Goal: Task Accomplishment & Management: Use online tool/utility

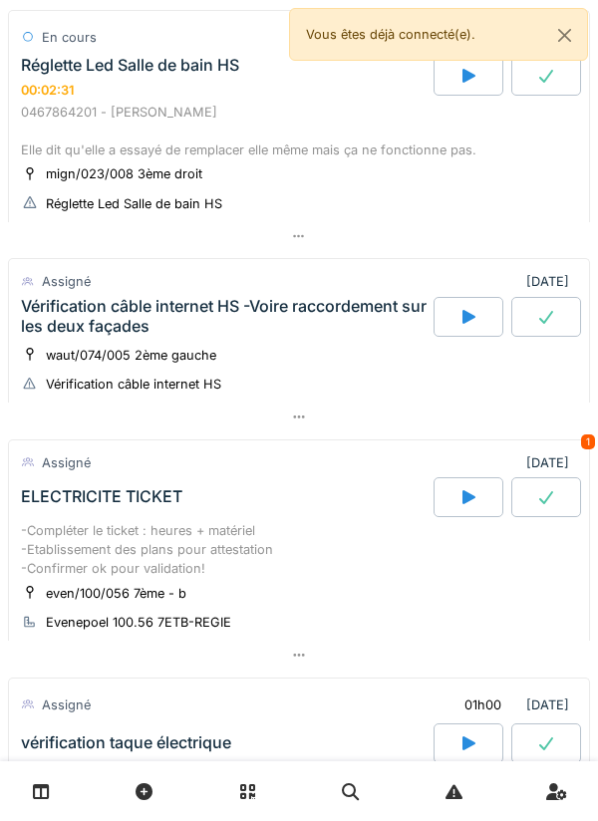
click at [240, 317] on div "Vérification câble internet HS -Voire raccordement sur les deux façades" at bounding box center [225, 316] width 409 height 38
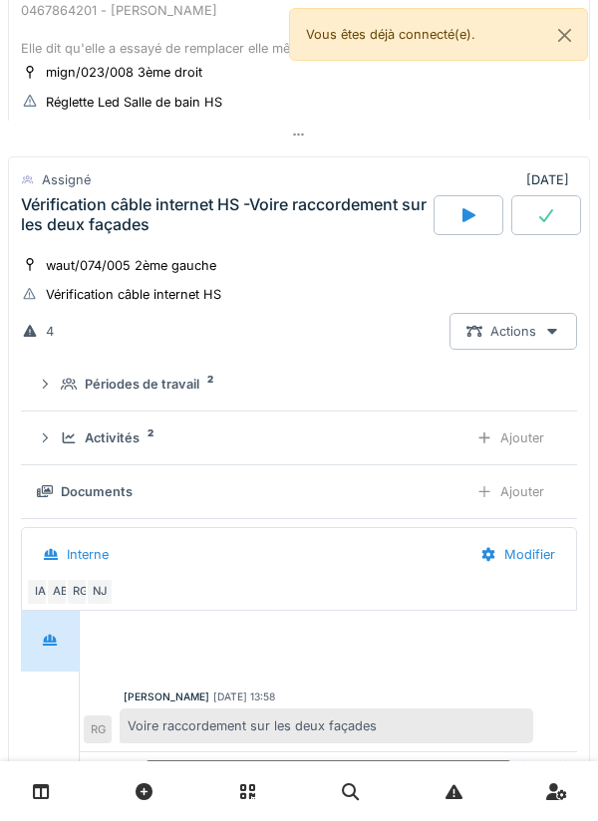
scroll to position [784, 0]
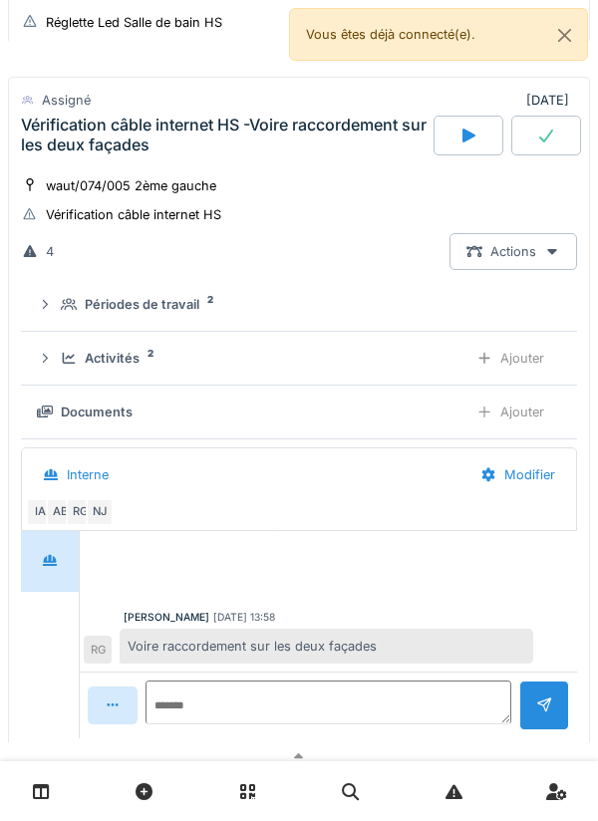
click at [51, 311] on icon at bounding box center [45, 304] width 16 height 13
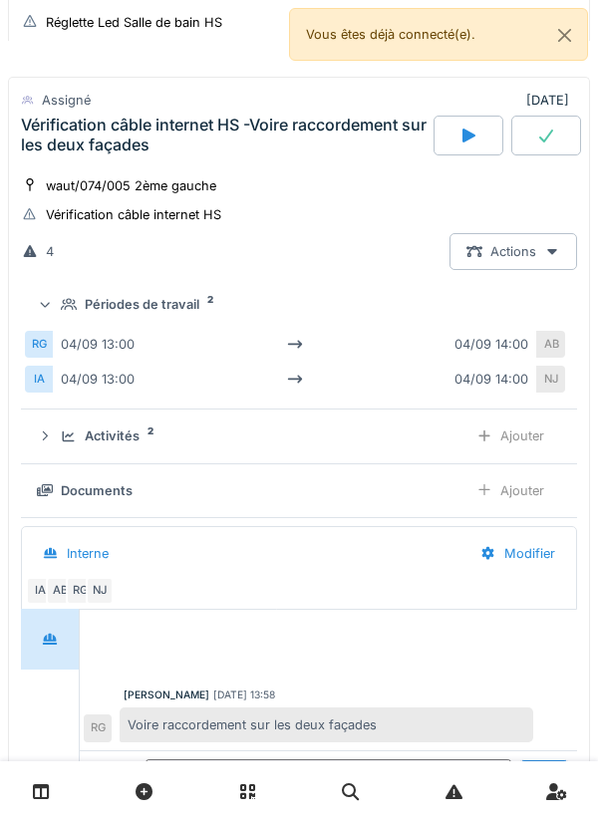
click at [39, 305] on div at bounding box center [44, 305] width 19 height 16
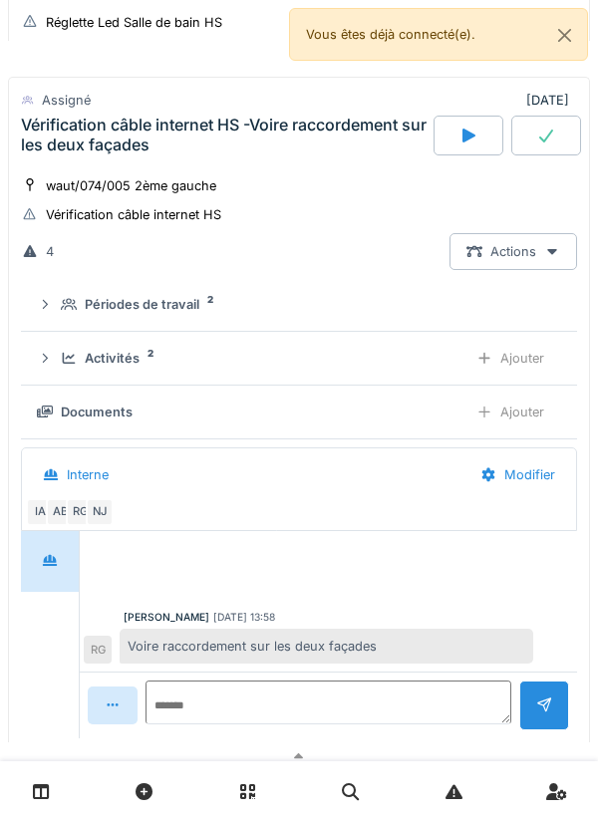
click at [62, 350] on div "Activités 2 Ajouter" at bounding box center [299, 358] width 524 height 37
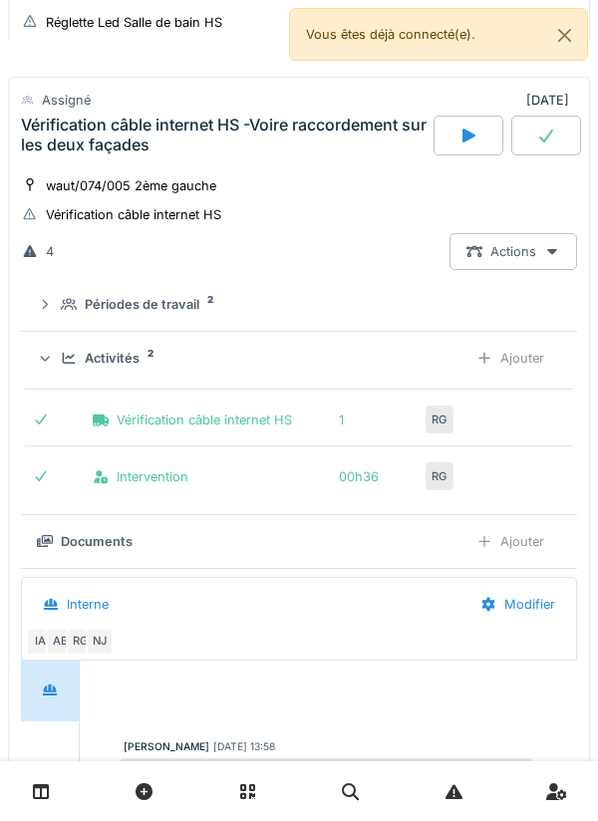
click at [56, 365] on div "Activités 2 Ajouter" at bounding box center [299, 358] width 524 height 37
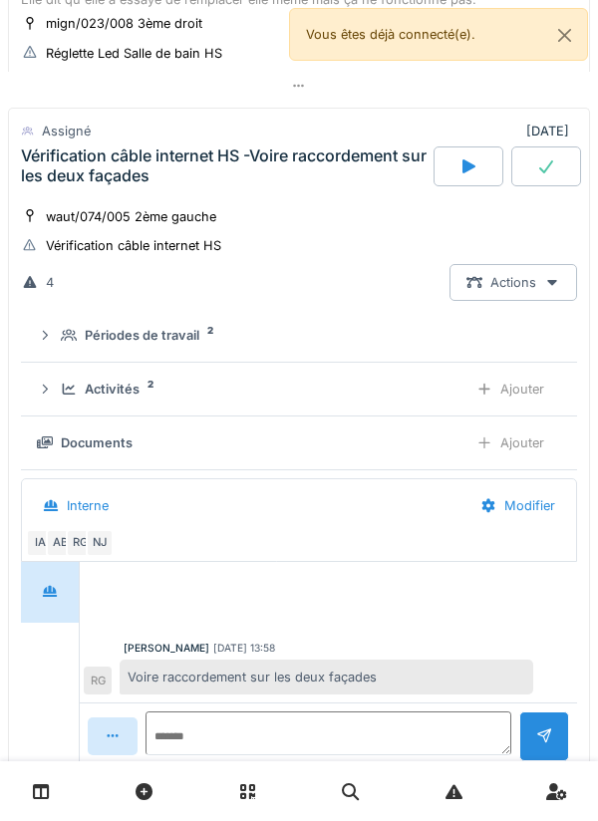
scroll to position [737, 0]
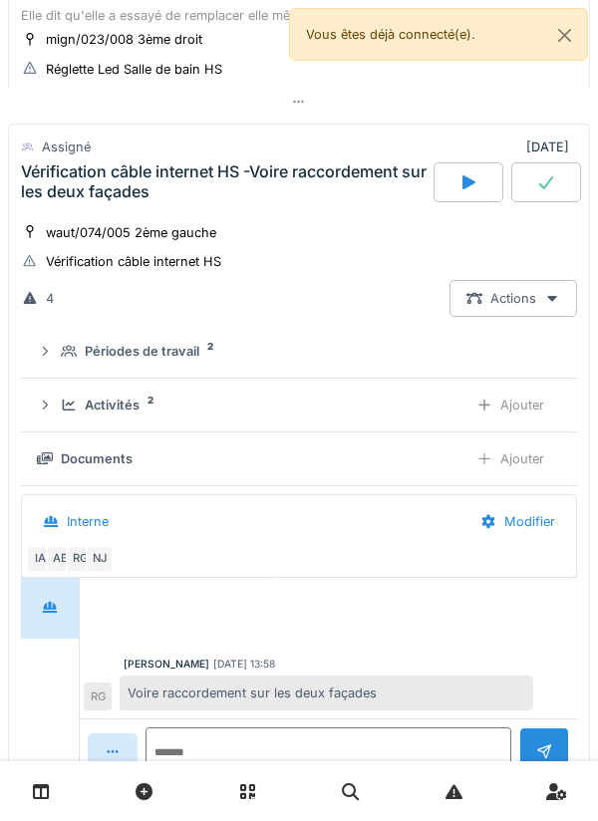
click at [50, 200] on div "Vérification câble internet HS -Voire raccordement sur les deux façades" at bounding box center [225, 181] width 409 height 38
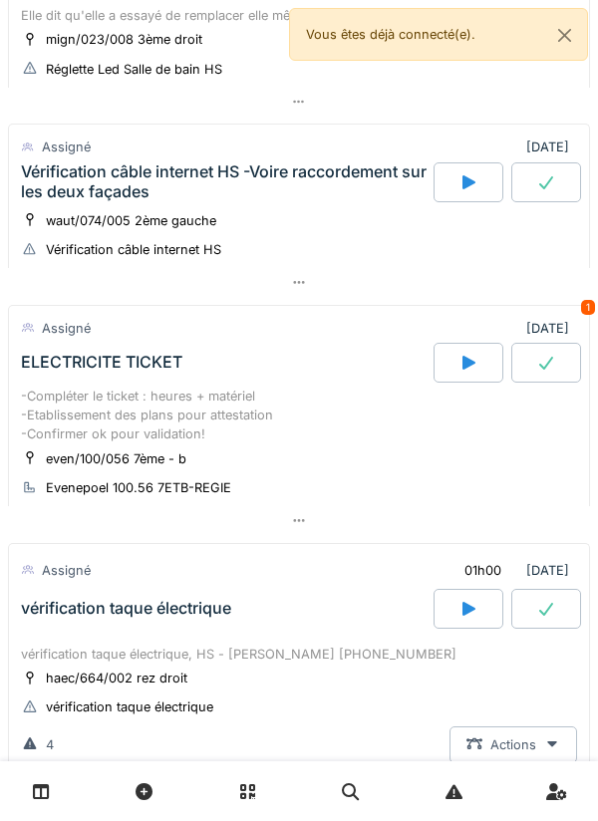
scroll to position [1368, 0]
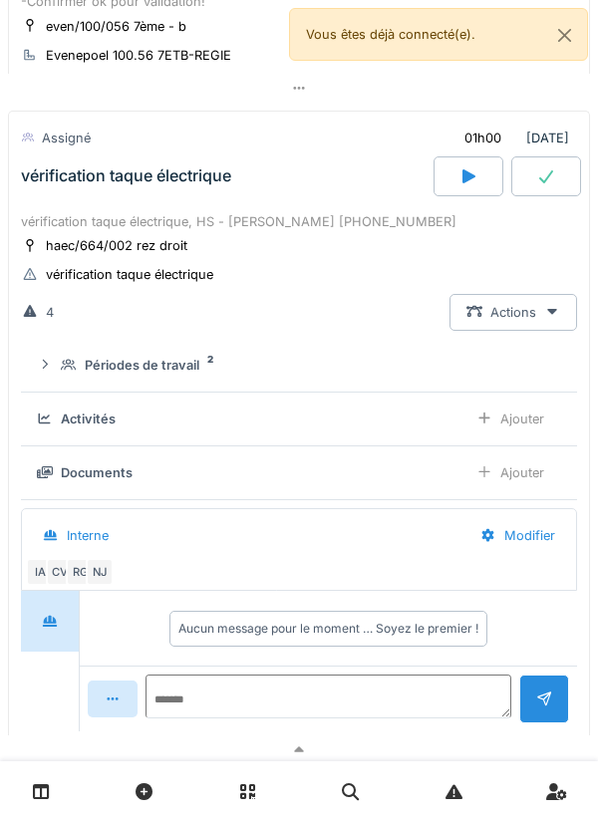
click at [181, 196] on div "vérification taque électrique" at bounding box center [225, 176] width 417 height 40
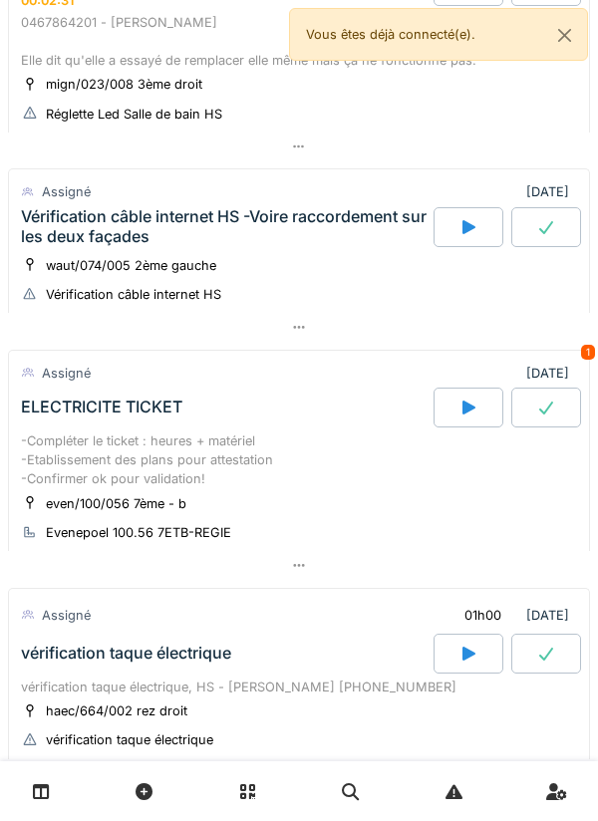
click at [272, 217] on div "Vérification câble internet HS -Voire raccordement sur les deux façades" at bounding box center [225, 226] width 409 height 38
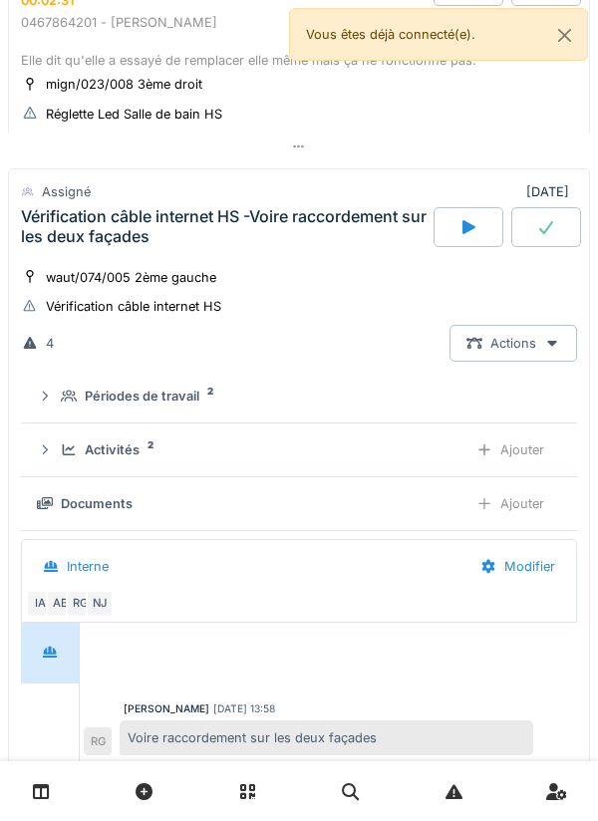
scroll to position [784, 0]
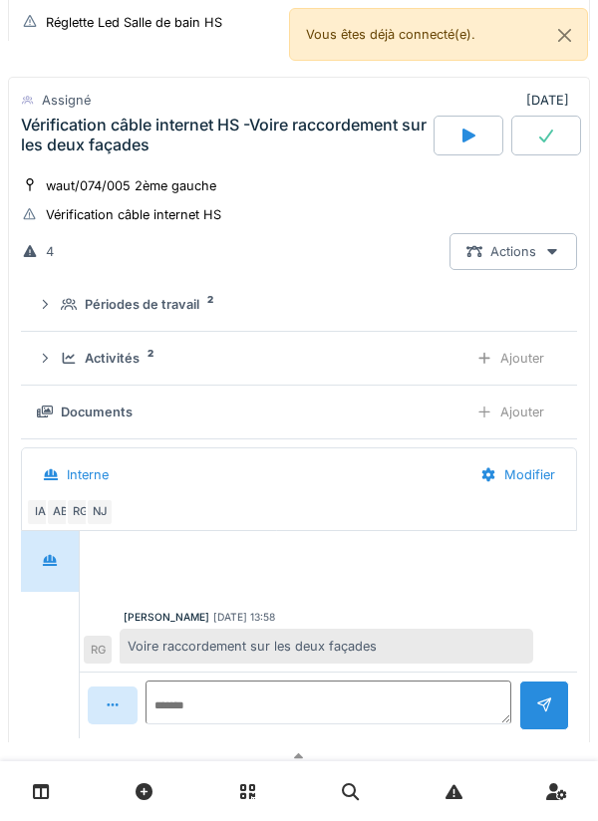
click at [151, 290] on summary "Périodes de travail 2" at bounding box center [299, 304] width 540 height 37
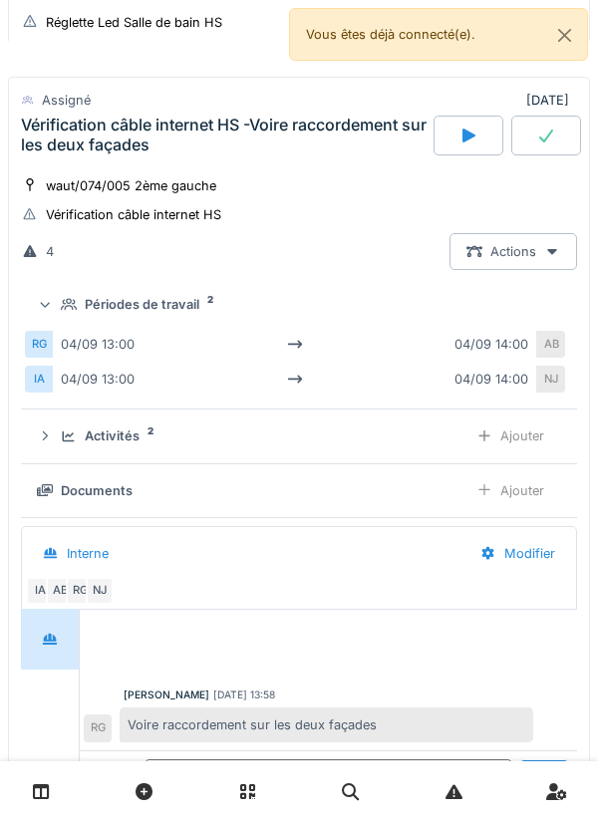
click at [147, 292] on summary "Périodes de travail 2" at bounding box center [299, 304] width 540 height 37
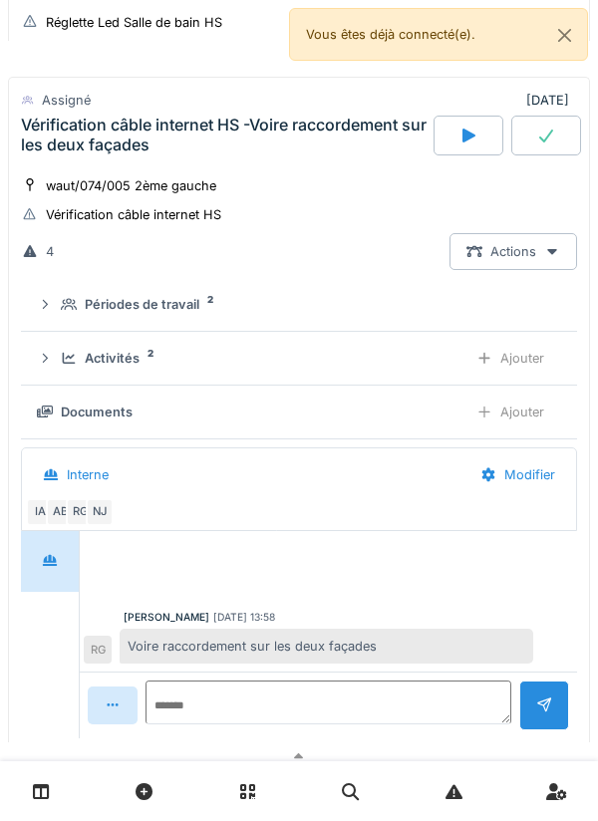
click at [135, 348] on div "Activités 2 Ajouter" at bounding box center [299, 358] width 524 height 37
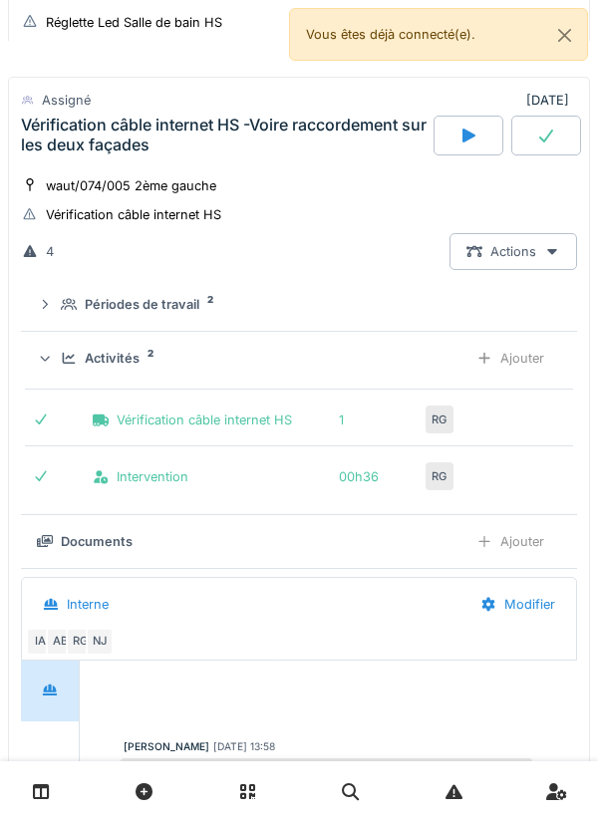
click at [123, 368] on div "Activités" at bounding box center [112, 358] width 55 height 19
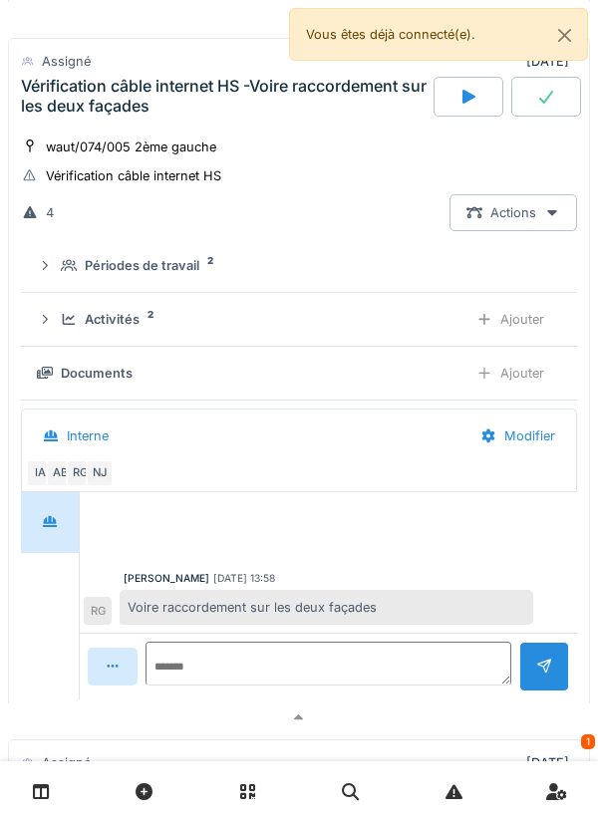
scroll to position [819, 0]
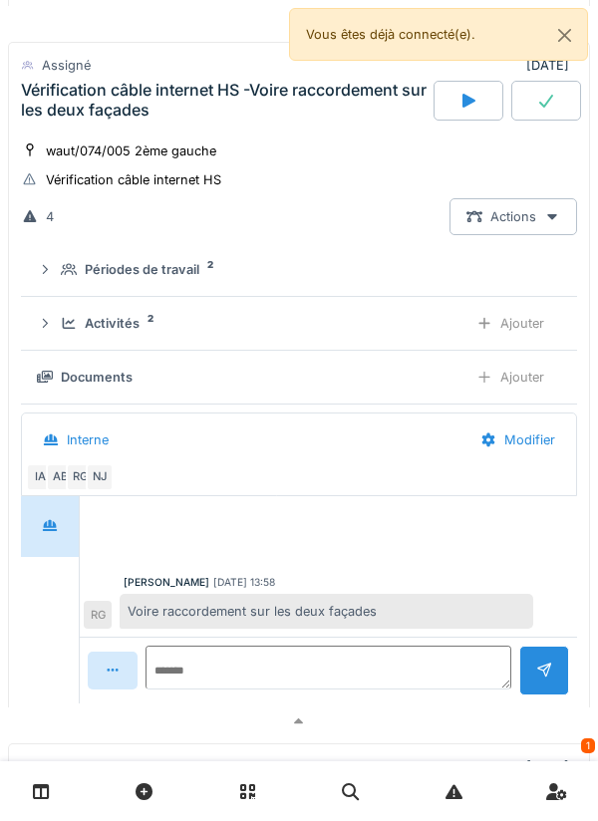
click at [76, 325] on icon at bounding box center [69, 323] width 16 height 13
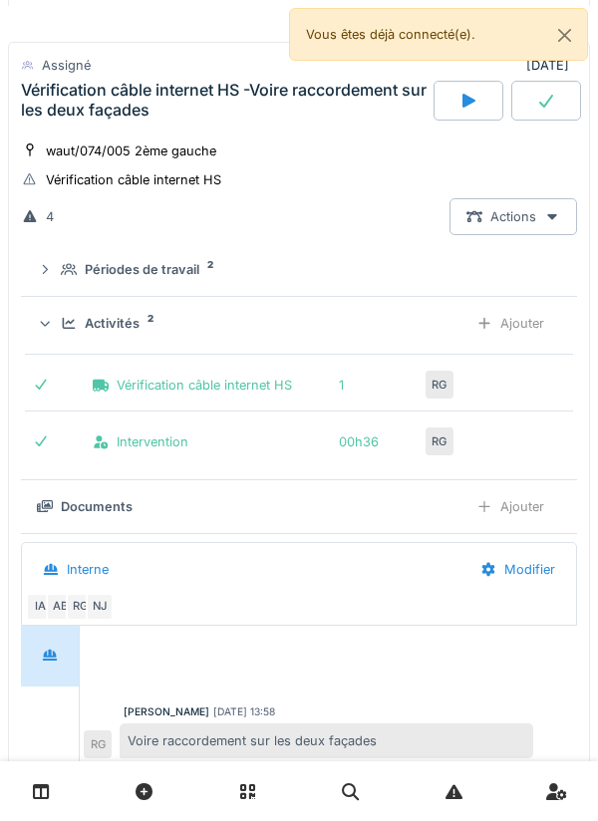
click at [77, 268] on icon at bounding box center [69, 269] width 16 height 13
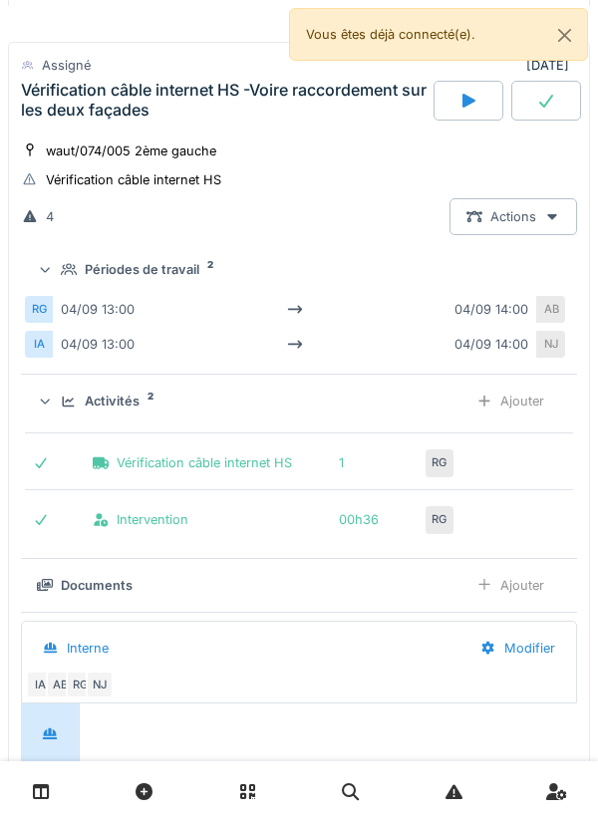
click at [62, 288] on summary "Périodes de travail 2" at bounding box center [299, 269] width 540 height 37
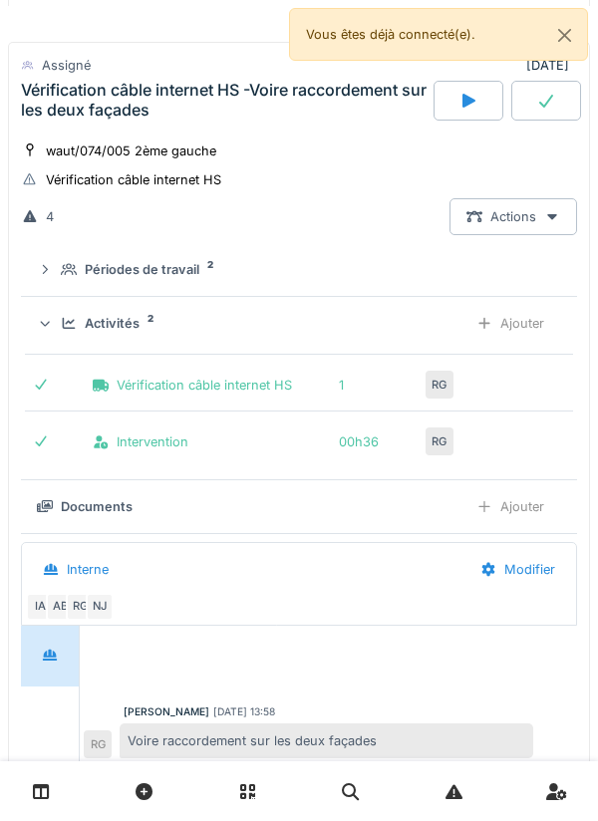
click at [60, 336] on div "Activités 2 Ajouter" at bounding box center [299, 323] width 524 height 37
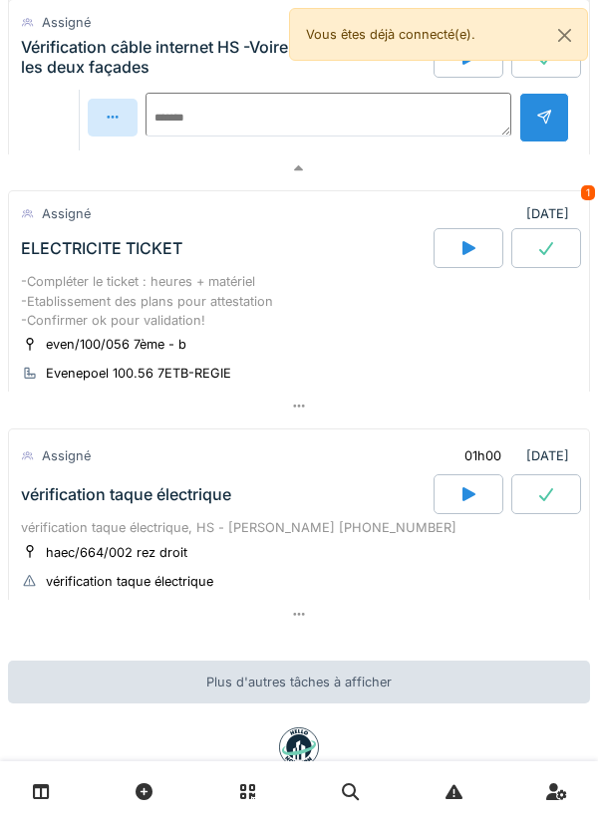
scroll to position [1435, 0]
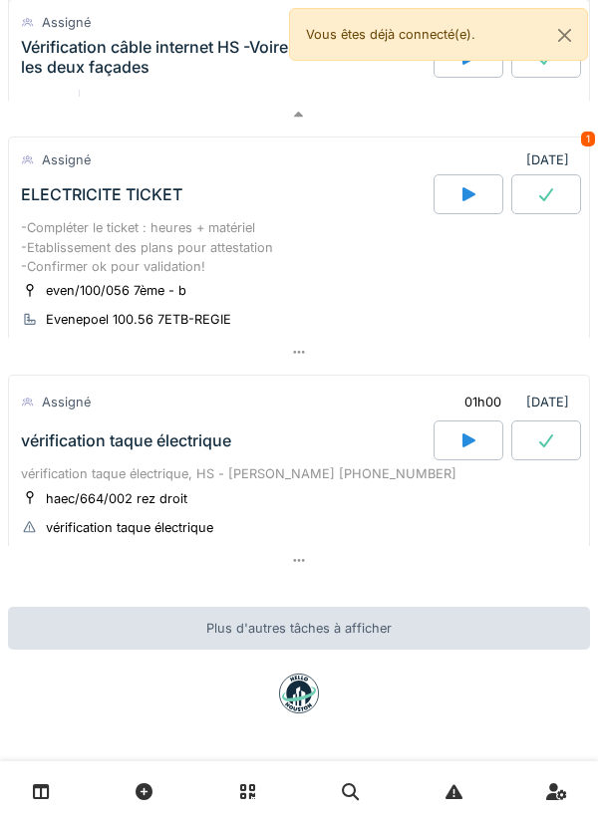
click at [39, 438] on div "vérification taque électrique" at bounding box center [126, 441] width 210 height 19
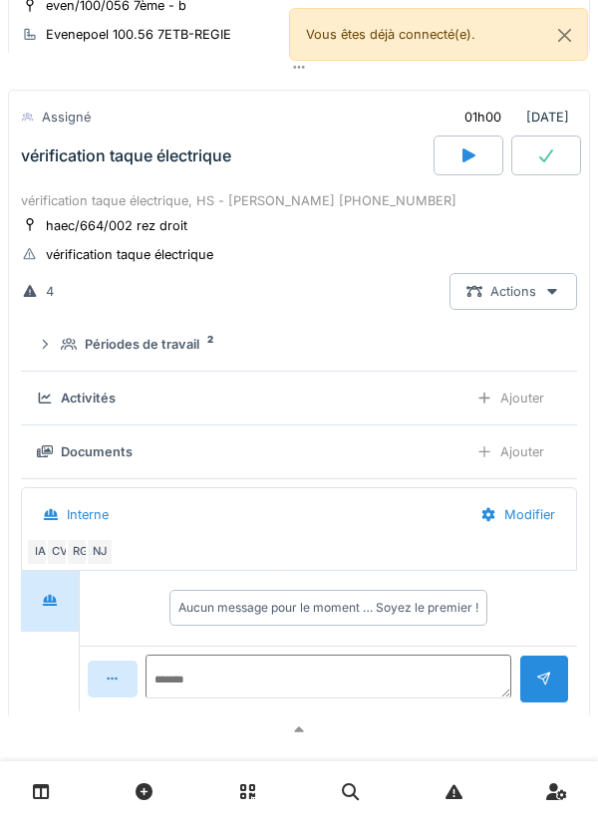
scroll to position [1729, 0]
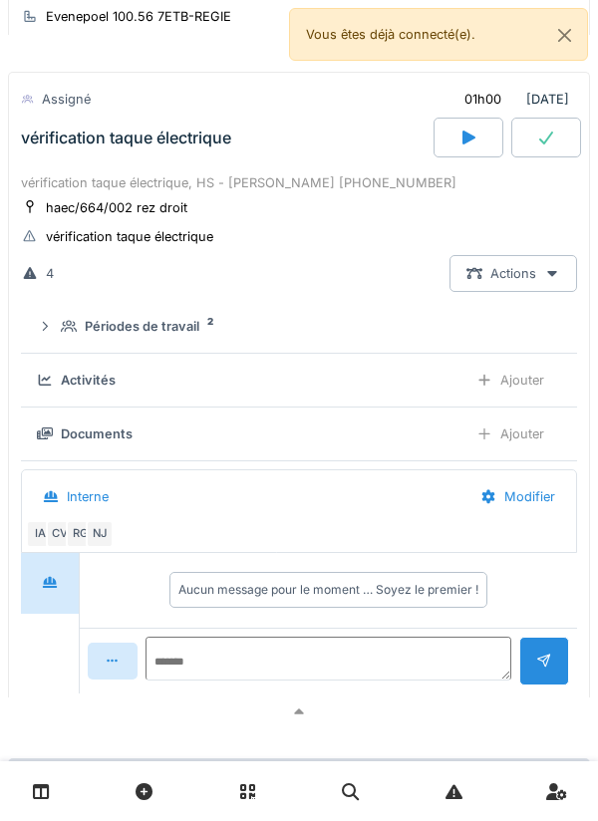
click at [33, 330] on summary "Périodes de travail 2" at bounding box center [299, 326] width 540 height 37
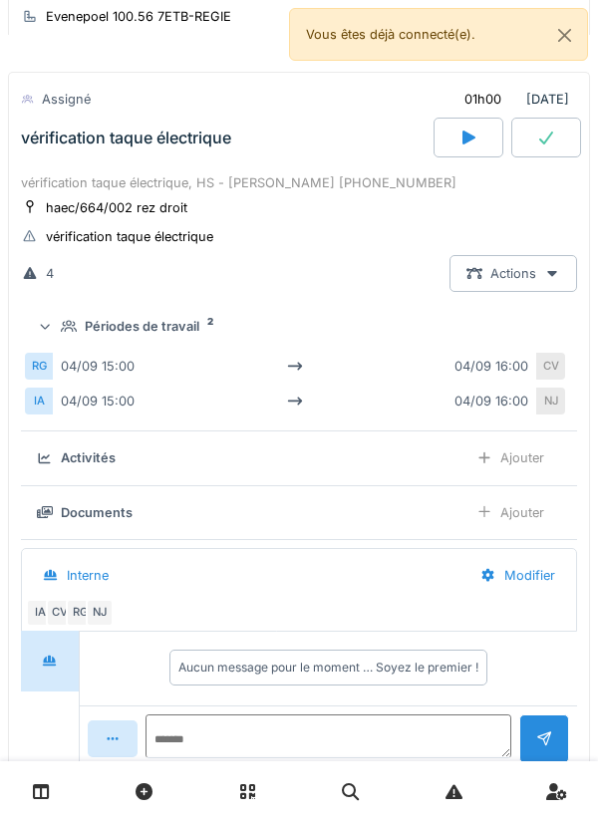
click at [41, 331] on icon at bounding box center [45, 327] width 13 height 16
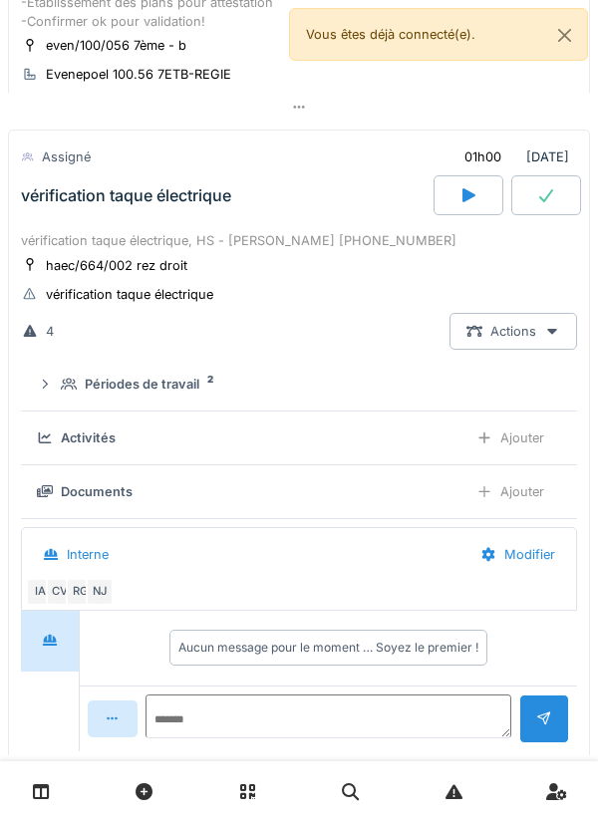
scroll to position [1669, 0]
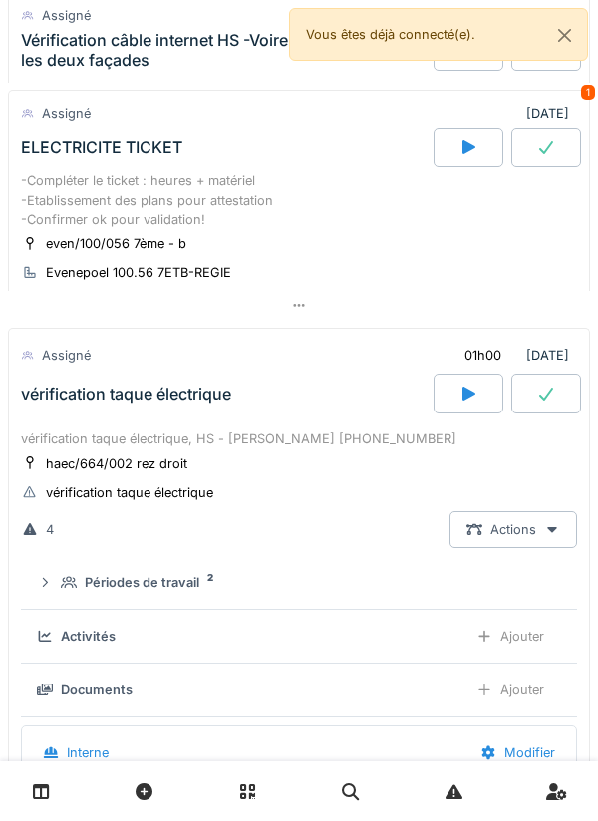
click at [60, 414] on div "vérification taque électrique" at bounding box center [225, 394] width 417 height 40
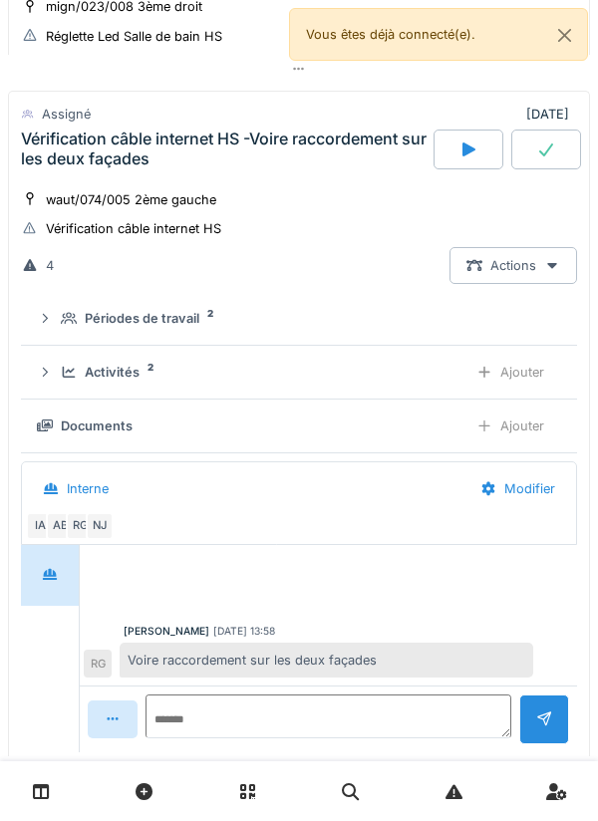
scroll to position [766, 0]
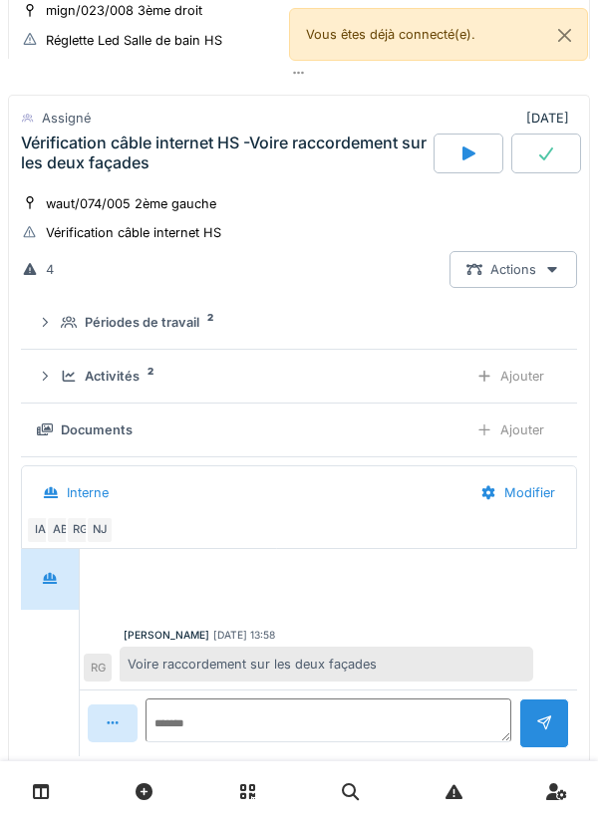
click at [9, 60] on div at bounding box center [299, 73] width 582 height 29
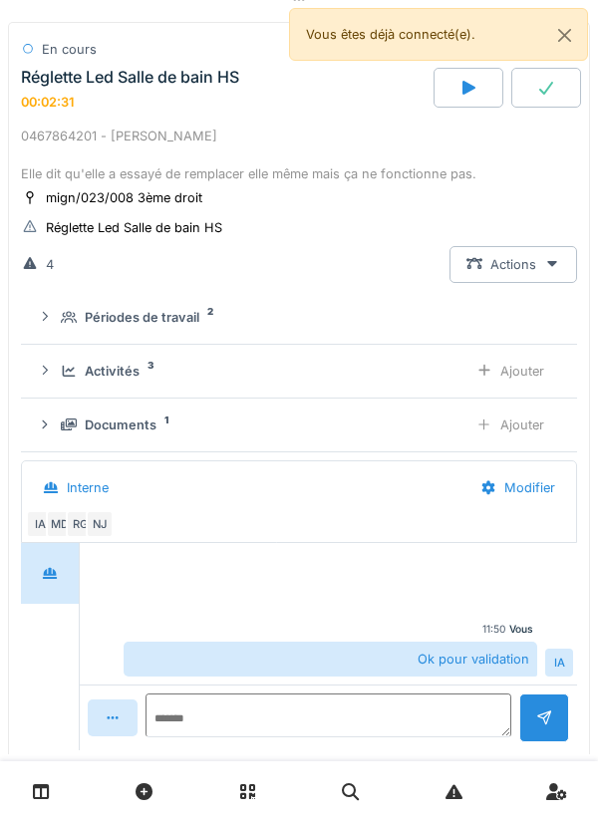
scroll to position [535, 0]
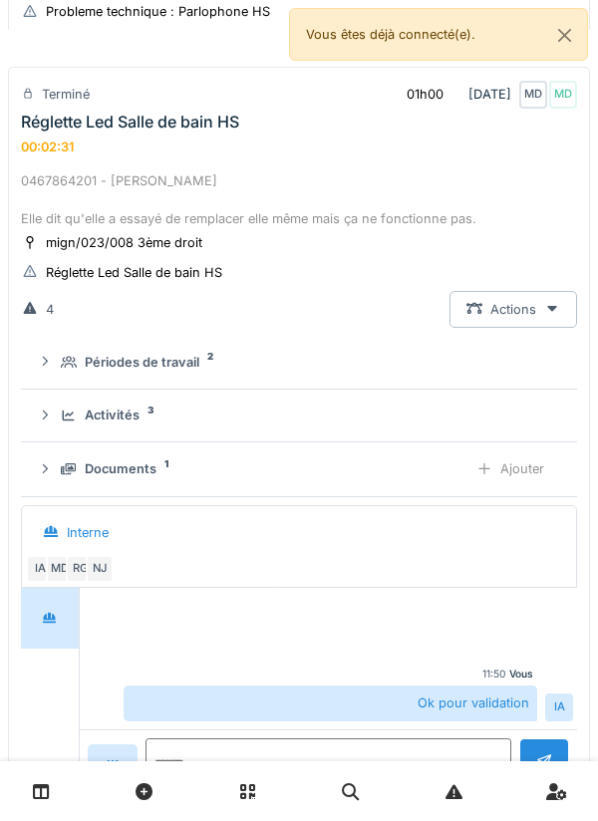
click at [57, 185] on div "0467864201 - [PERSON_NAME] Elle dit qu'elle a essayé de remplacer elle même mai…" at bounding box center [299, 200] width 556 height 58
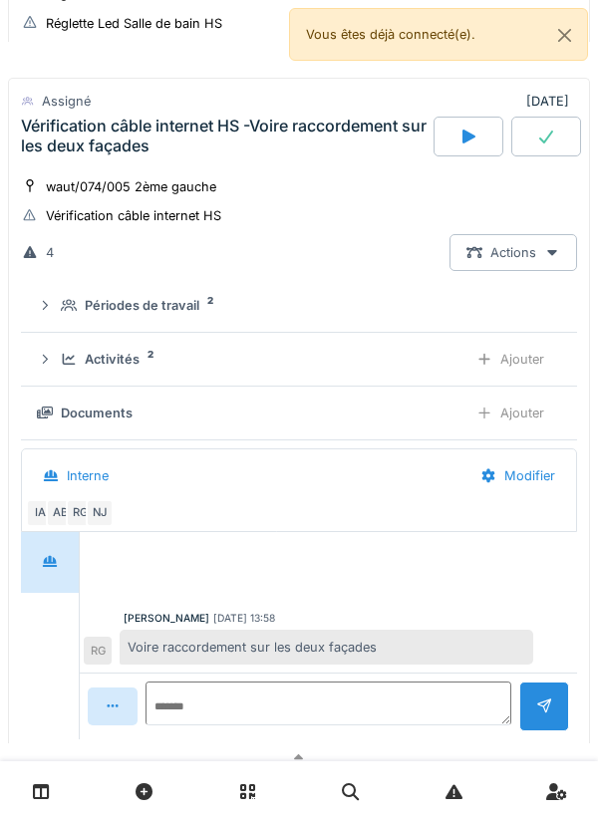
scroll to position [781, 0]
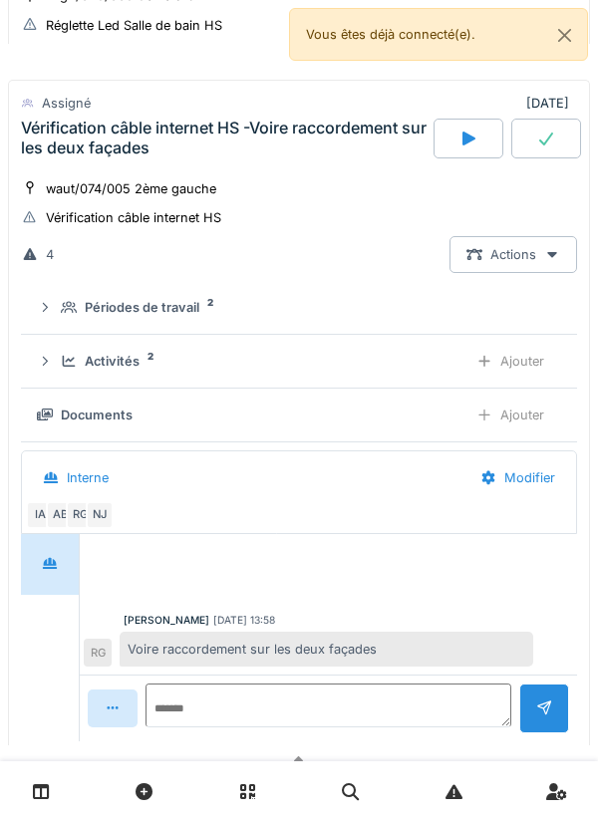
click at [57, 351] on div "Activités 2 Ajouter" at bounding box center [299, 361] width 524 height 37
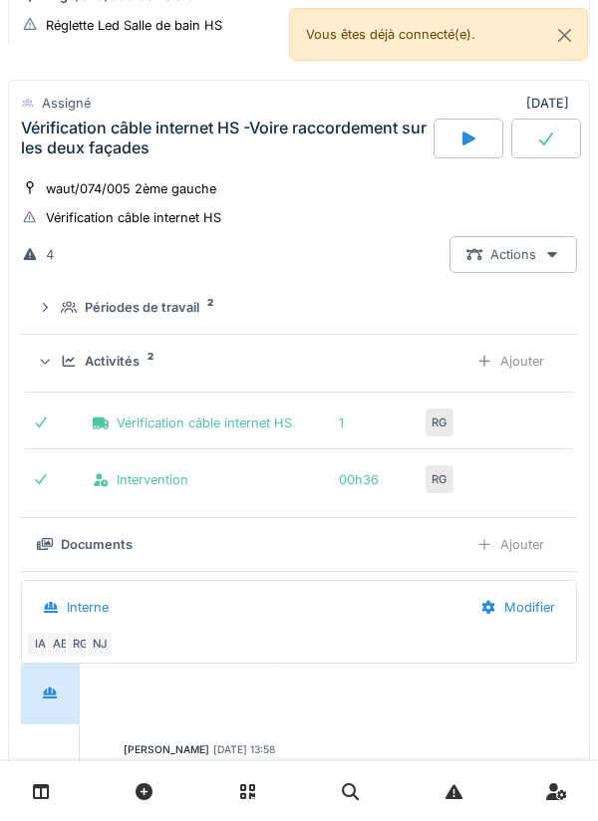
click at [482, 371] on div at bounding box center [484, 361] width 16 height 19
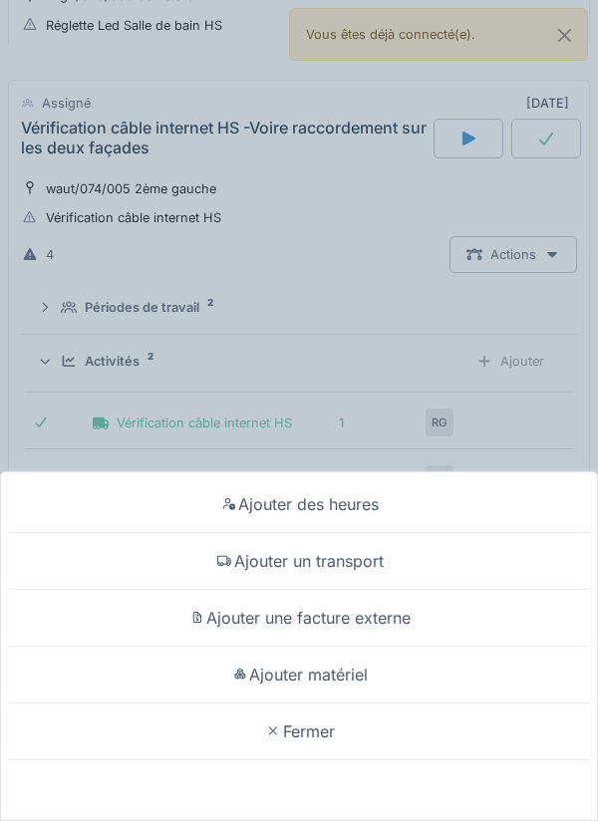
click at [224, 569] on div "Ajouter un transport" at bounding box center [299, 561] width 588 height 57
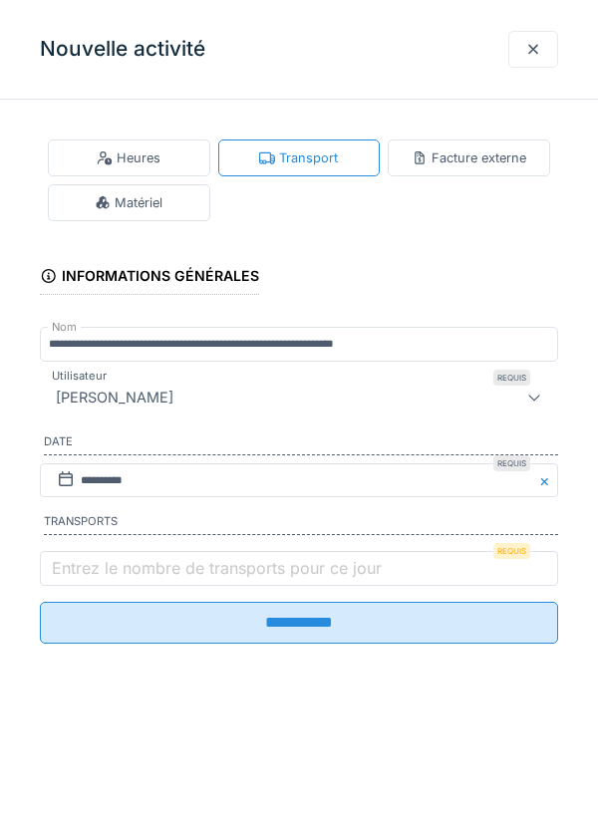
click at [95, 570] on label "Entrez le nombre de transports pour ce jour" at bounding box center [217, 568] width 338 height 24
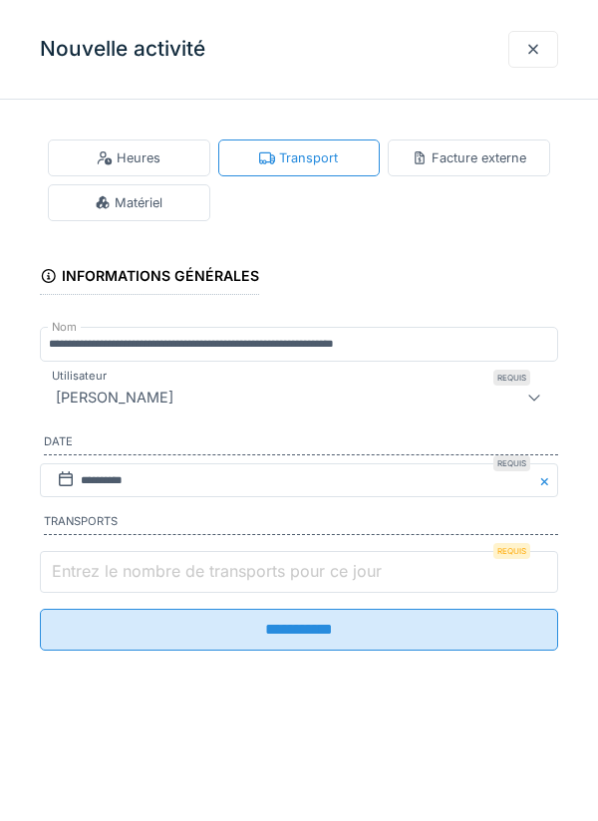
click at [95, 570] on input "Entrez le nombre de transports pour ce jour" at bounding box center [299, 572] width 518 height 42
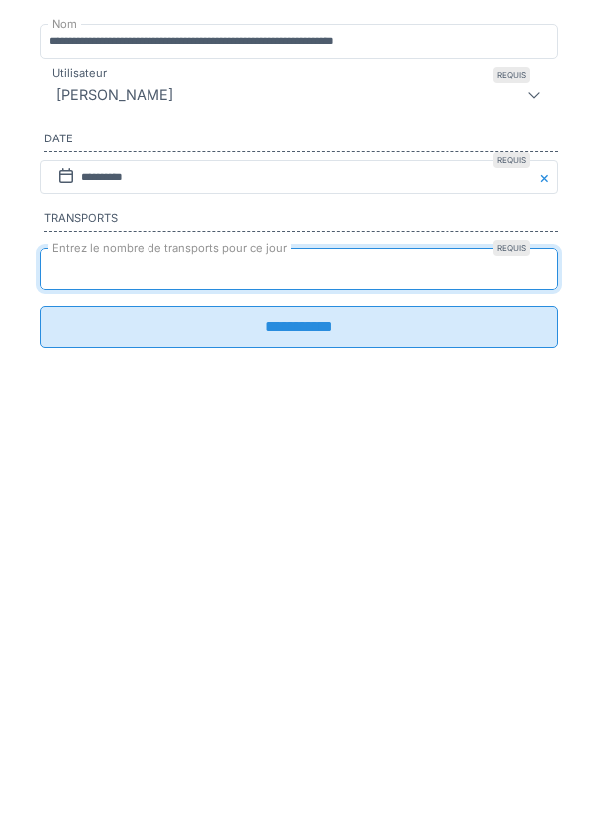
type input "*"
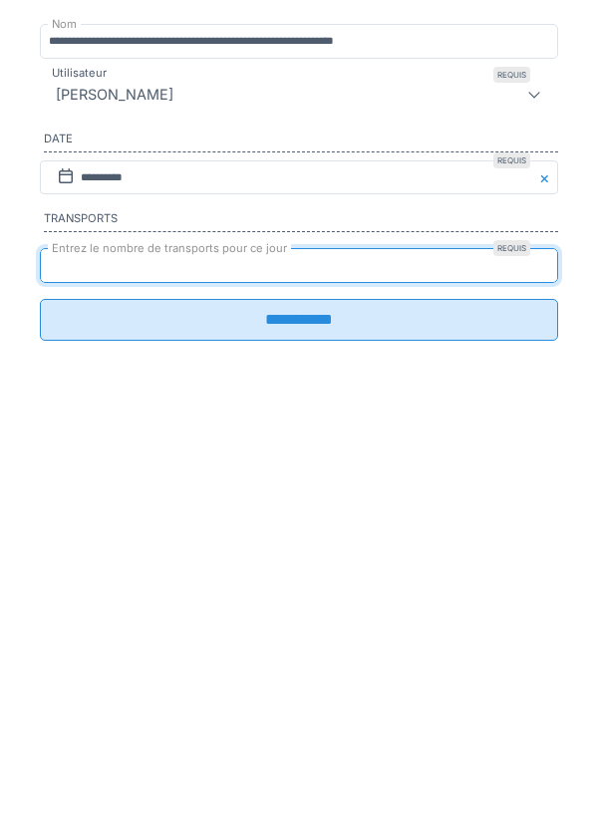
click at [69, 640] on input "**********" at bounding box center [299, 623] width 518 height 42
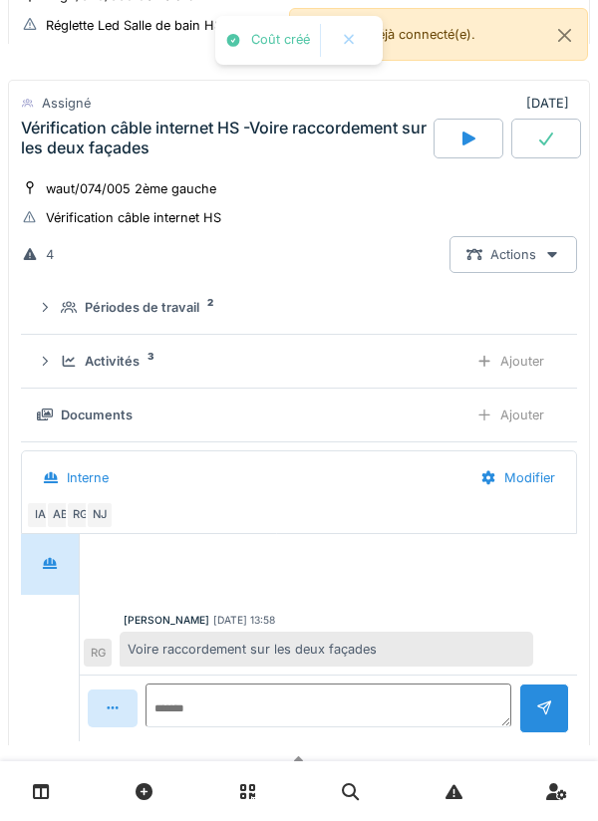
click at [56, 363] on div "Activités 3 Ajouter" at bounding box center [299, 361] width 524 height 37
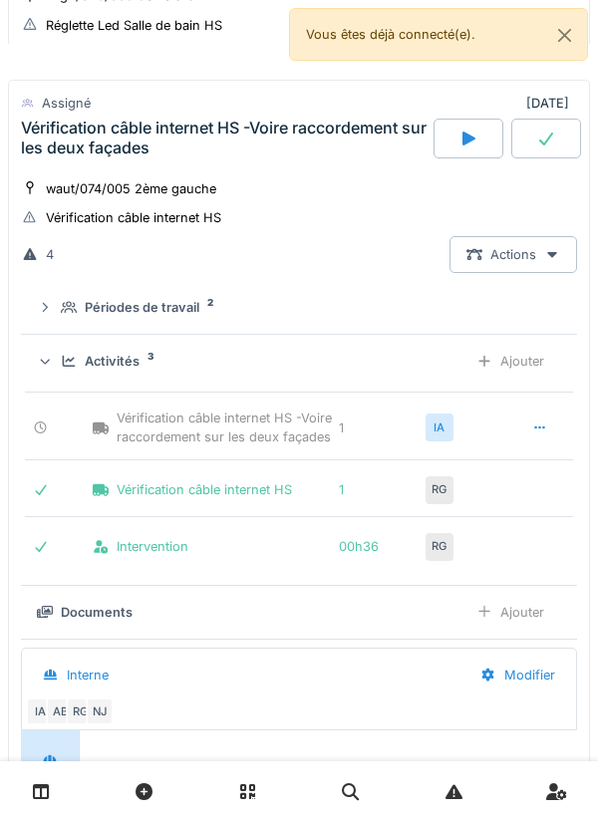
click at [59, 370] on div "Activités 3 Ajouter" at bounding box center [299, 361] width 524 height 37
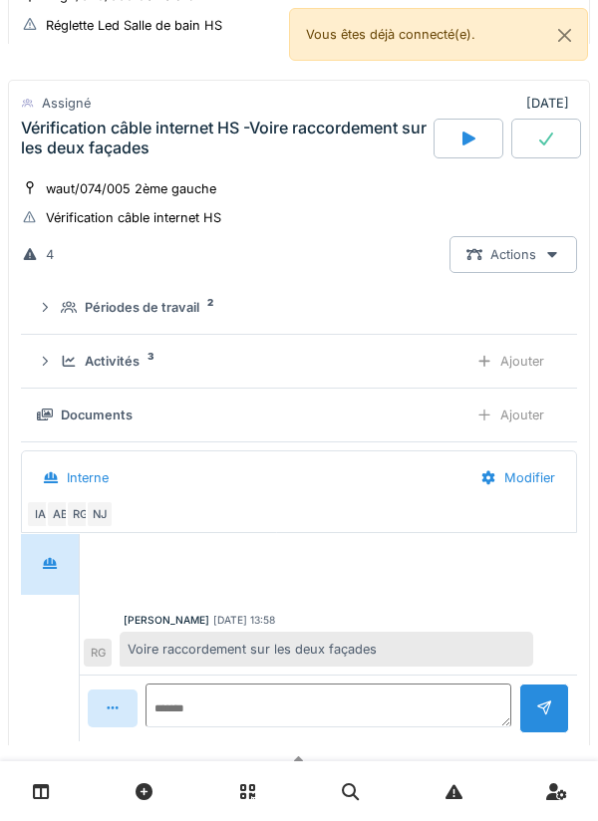
click at [59, 306] on div "Périodes de travail 2" at bounding box center [299, 307] width 524 height 19
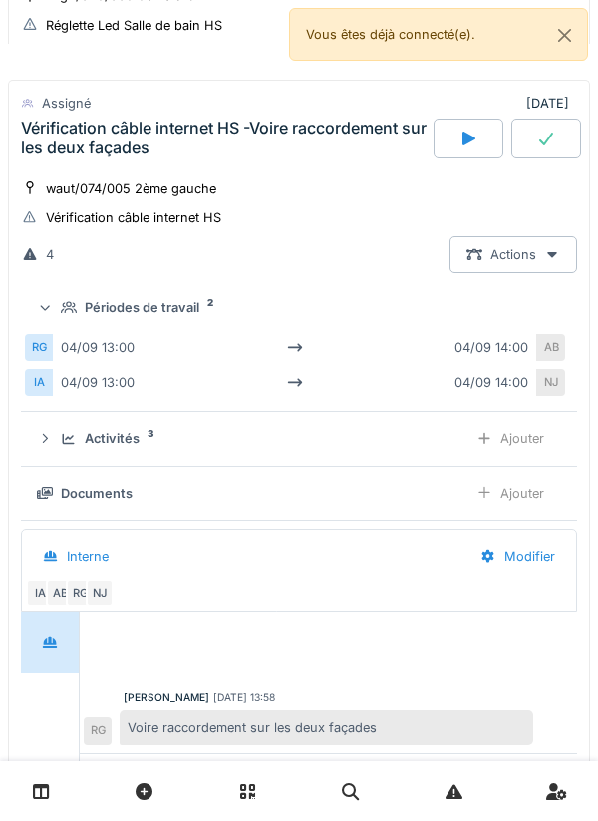
click at [50, 304] on icon at bounding box center [45, 308] width 13 height 16
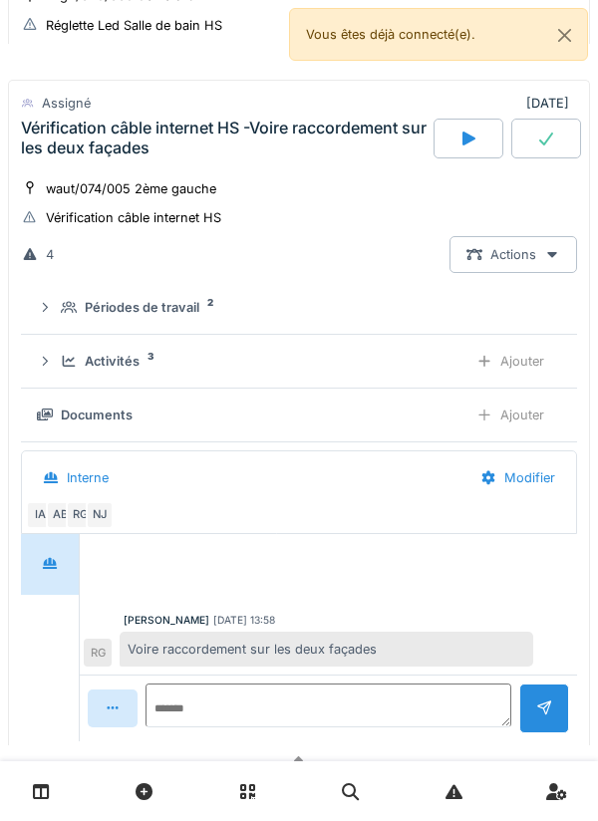
click at [448, 144] on div at bounding box center [469, 139] width 70 height 40
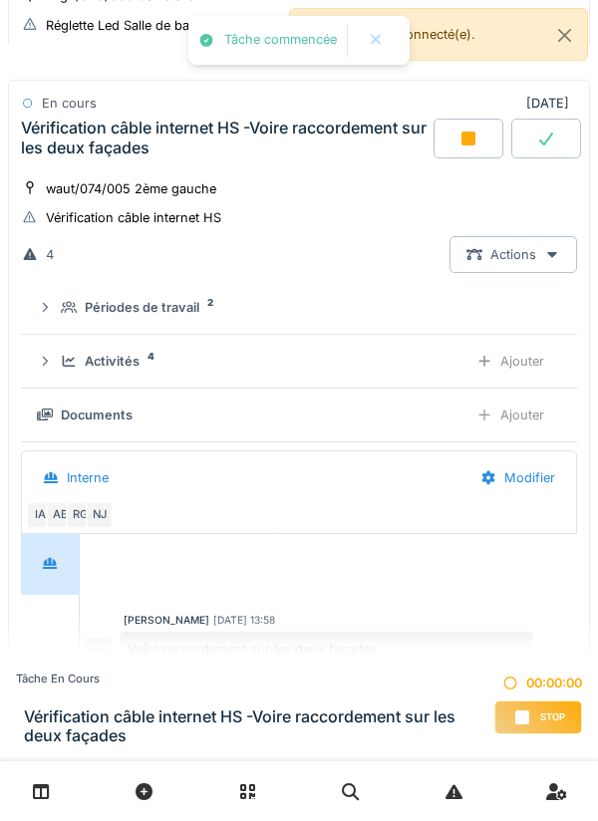
scroll to position [784, 0]
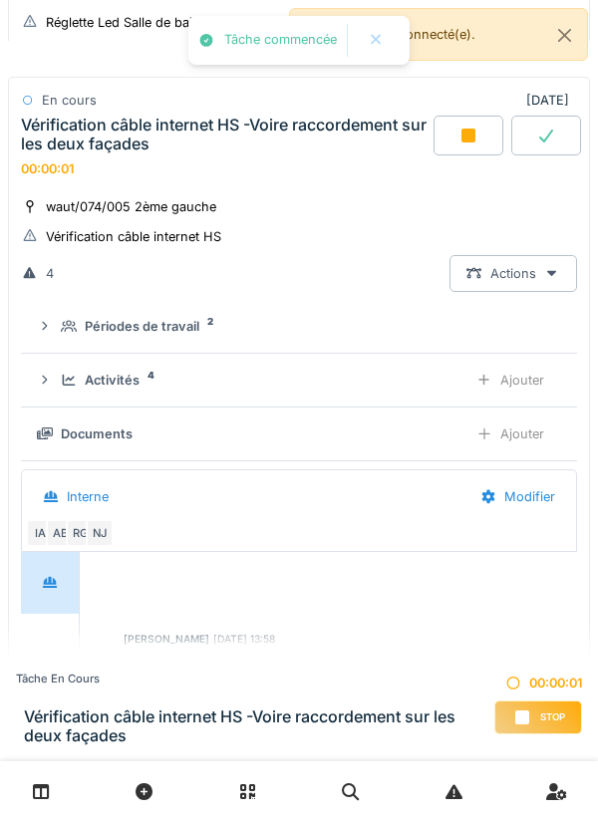
click at [64, 336] on div "Périodes de travail 2" at bounding box center [307, 326] width 492 height 19
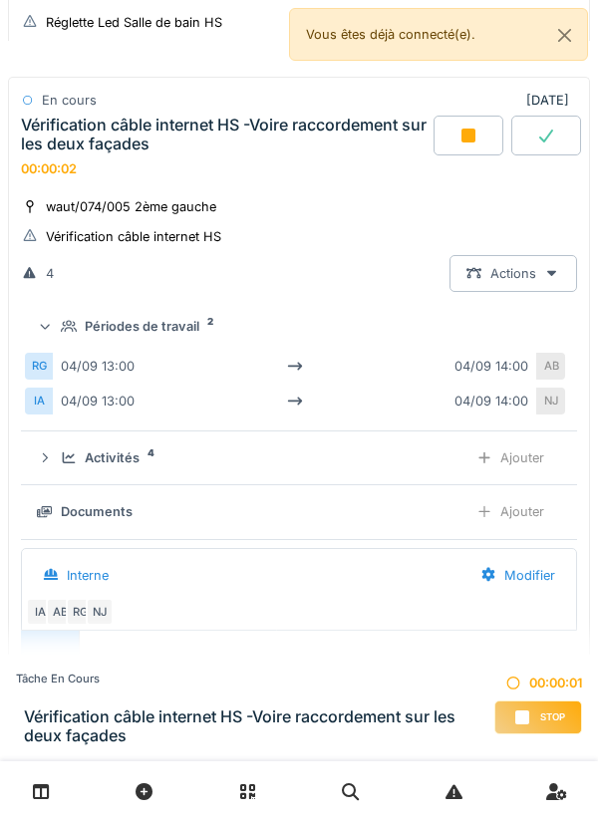
click at [62, 332] on icon at bounding box center [69, 326] width 16 height 12
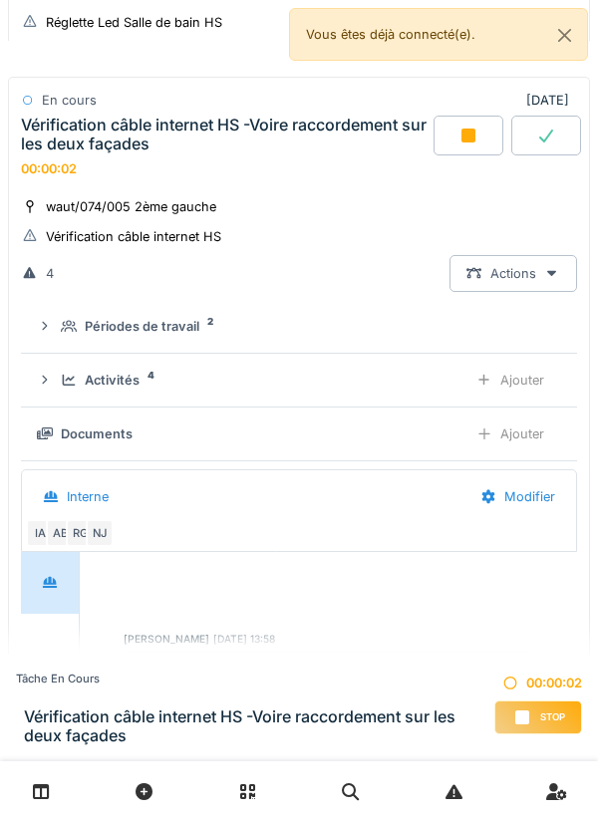
click at [64, 379] on icon at bounding box center [69, 380] width 13 height 11
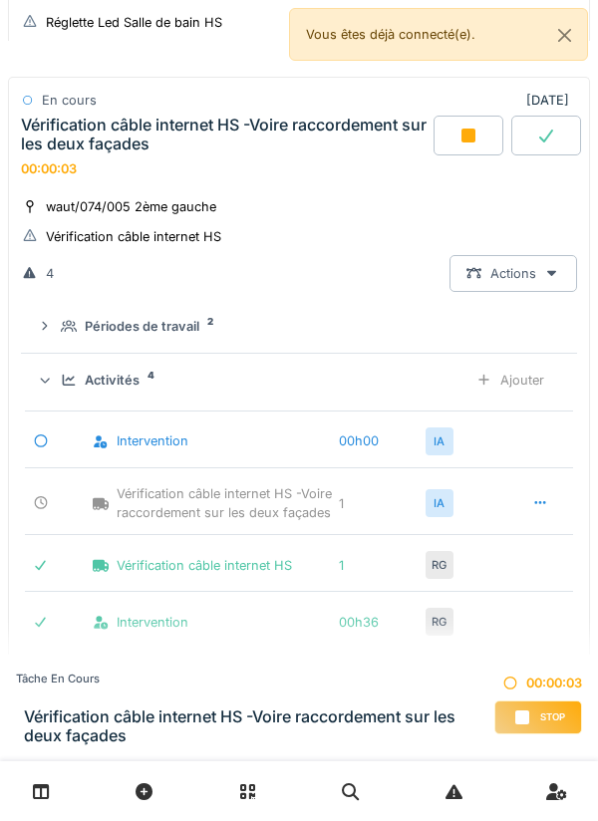
click at [60, 368] on div "Activités 4 Ajouter" at bounding box center [299, 380] width 524 height 37
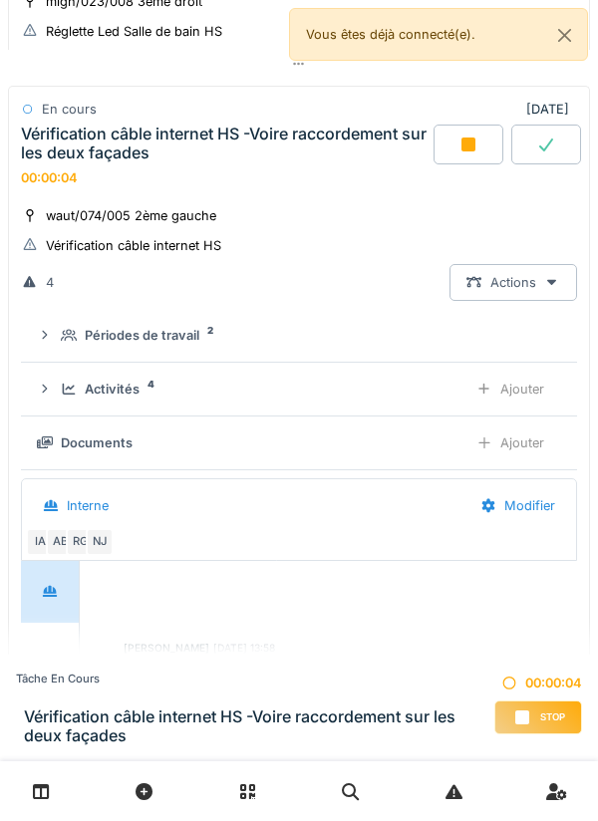
scroll to position [773, 0]
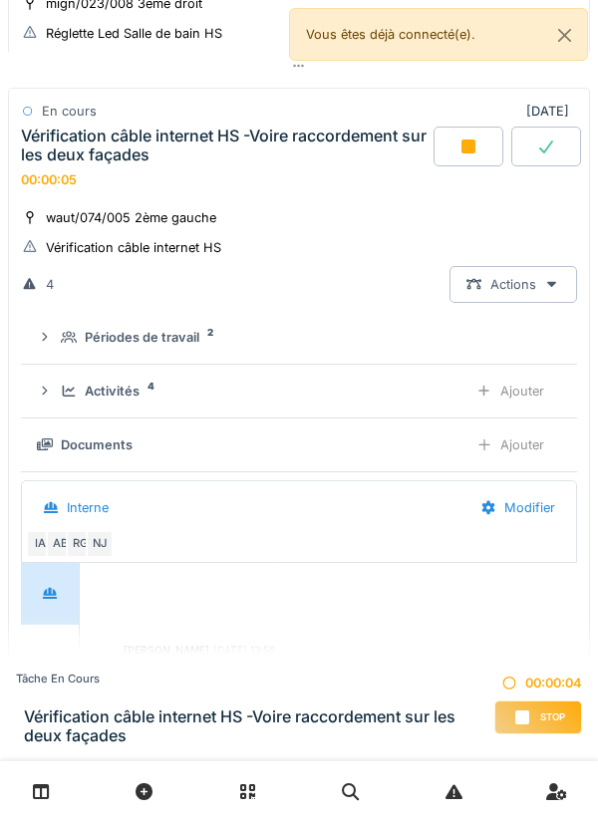
click at [58, 391] on div "Activités 4 Ajouter" at bounding box center [299, 391] width 524 height 37
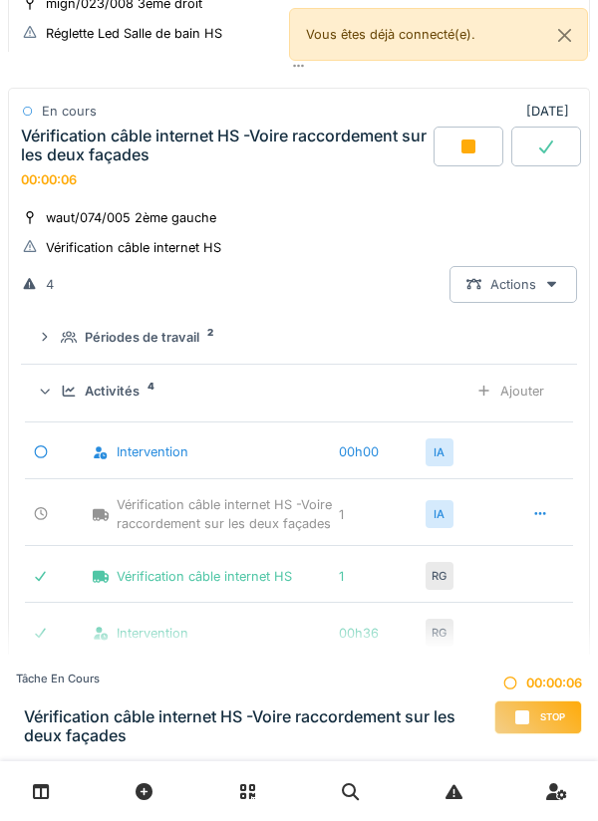
click at [60, 390] on div "Activités 4 Ajouter" at bounding box center [299, 391] width 524 height 37
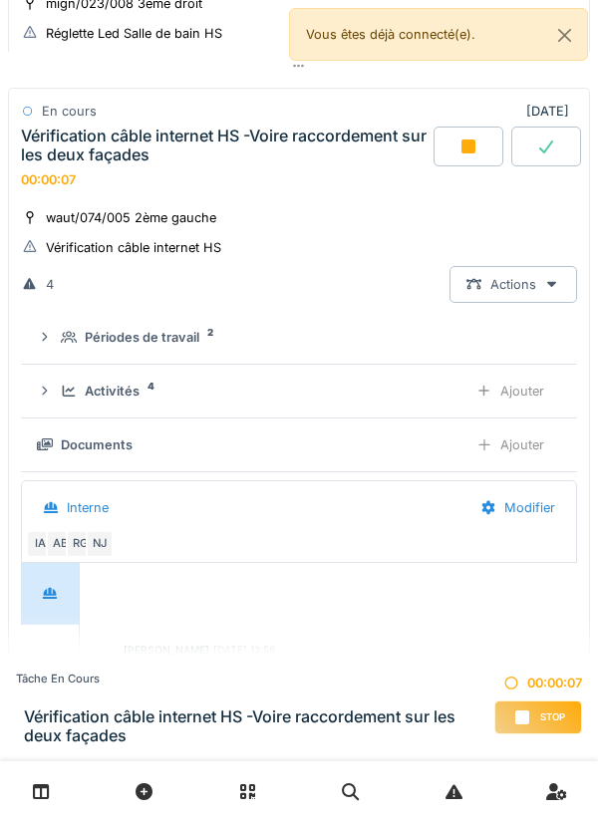
scroll to position [769, 0]
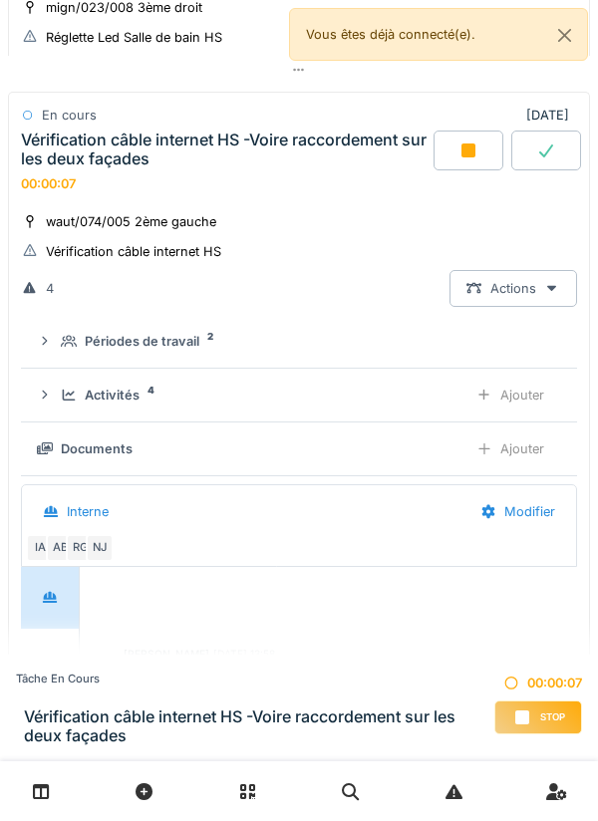
click at [60, 401] on div "Activités 4 Ajouter" at bounding box center [299, 395] width 524 height 37
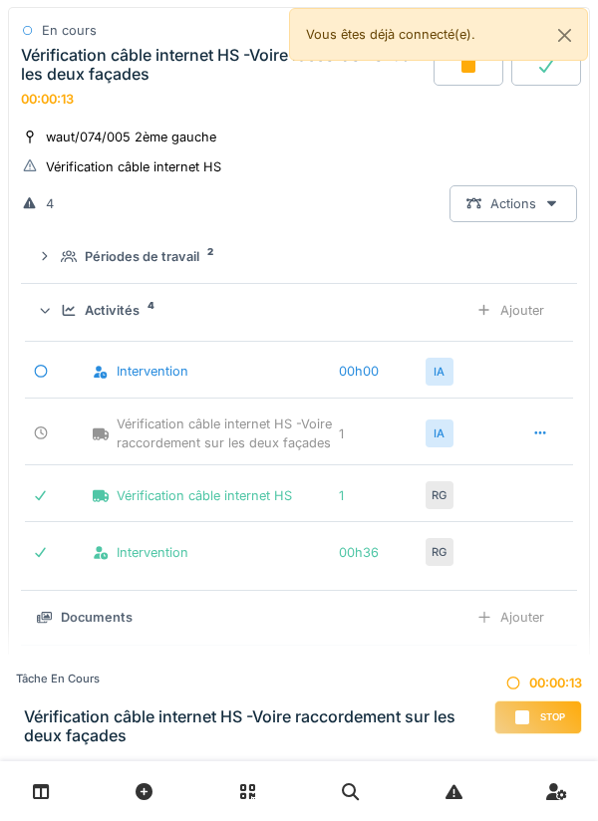
scroll to position [843, 0]
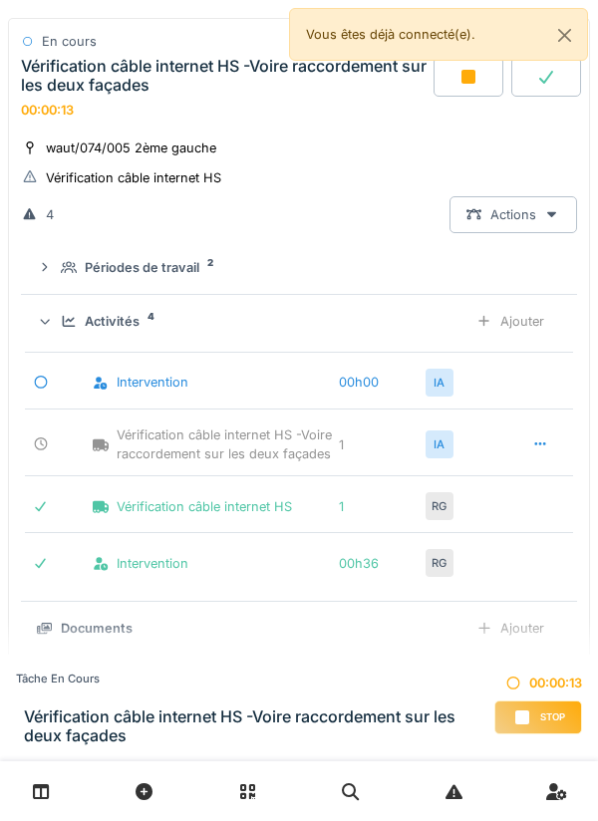
click at [64, 338] on div "Activités 4 Ajouter" at bounding box center [299, 321] width 524 height 37
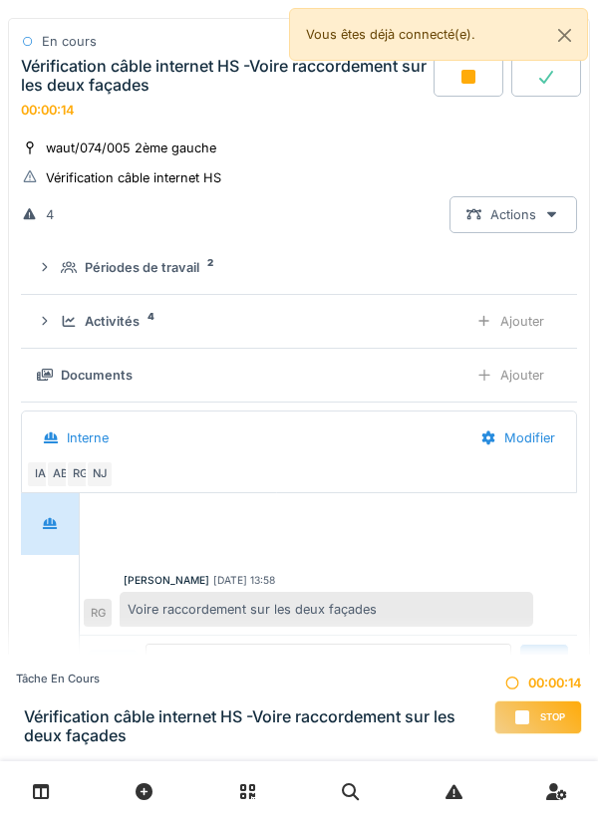
click at [63, 286] on summary "Périodes de travail 2" at bounding box center [299, 267] width 540 height 37
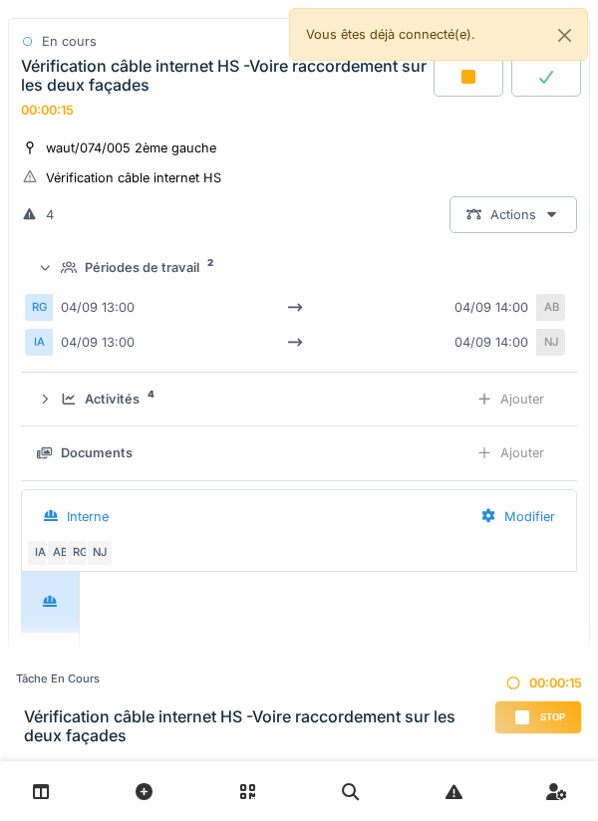
click at [63, 273] on icon at bounding box center [69, 267] width 16 height 12
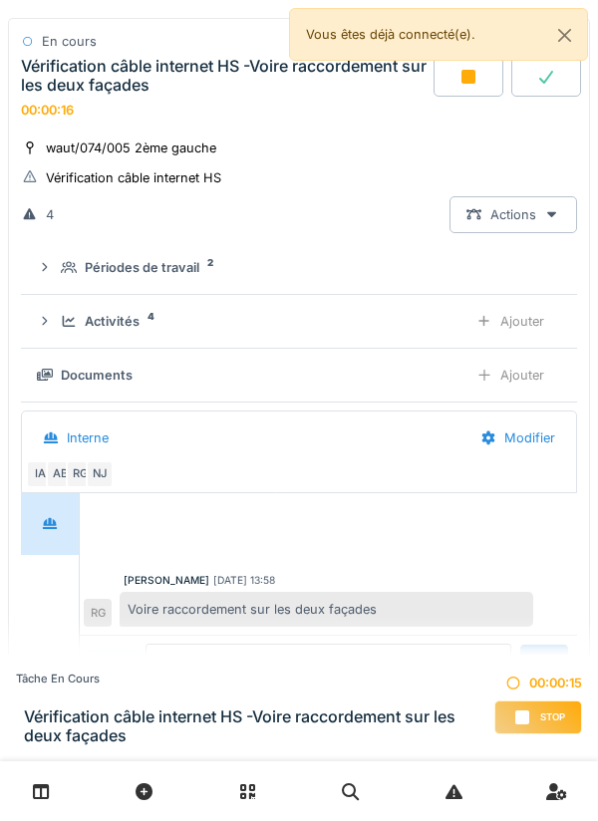
click at [56, 374] on div "Documents" at bounding box center [244, 375] width 415 height 19
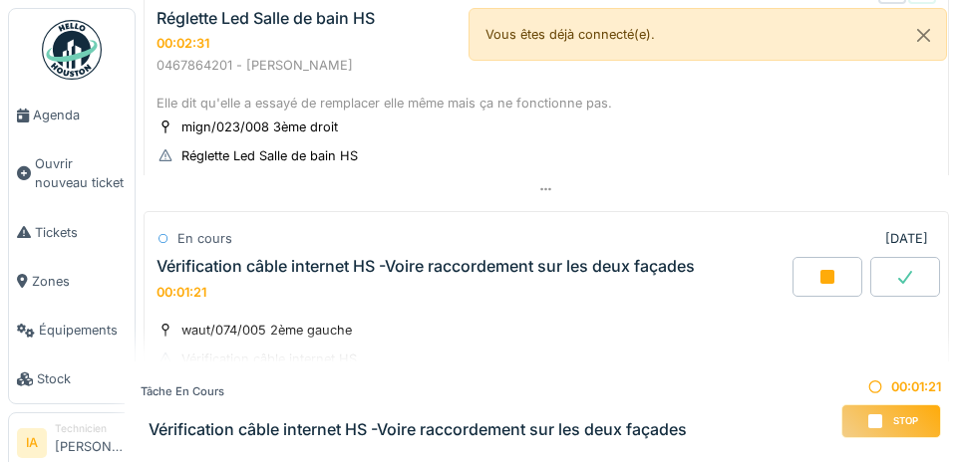
scroll to position [651, 0]
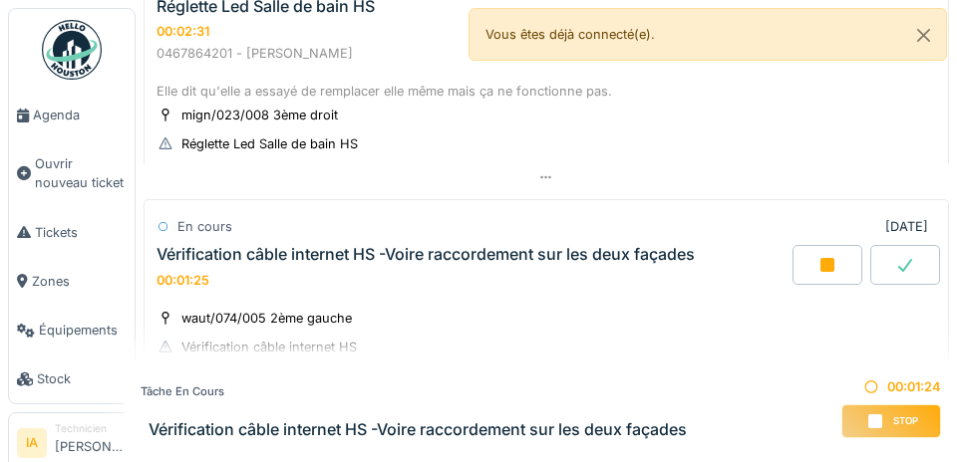
click at [149, 426] on h3 "Vérification câble internet HS -Voire raccordement sur les deux façades" at bounding box center [417, 430] width 538 height 19
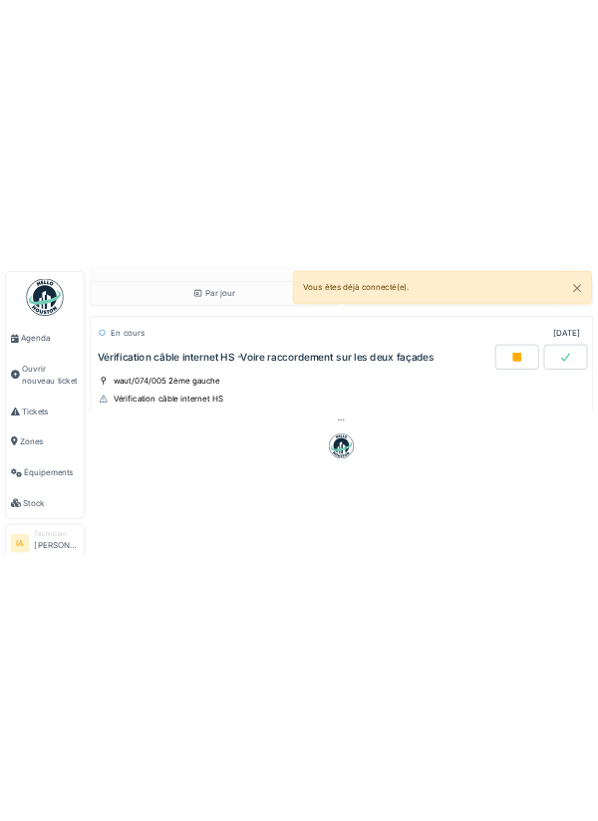
scroll to position [0, 0]
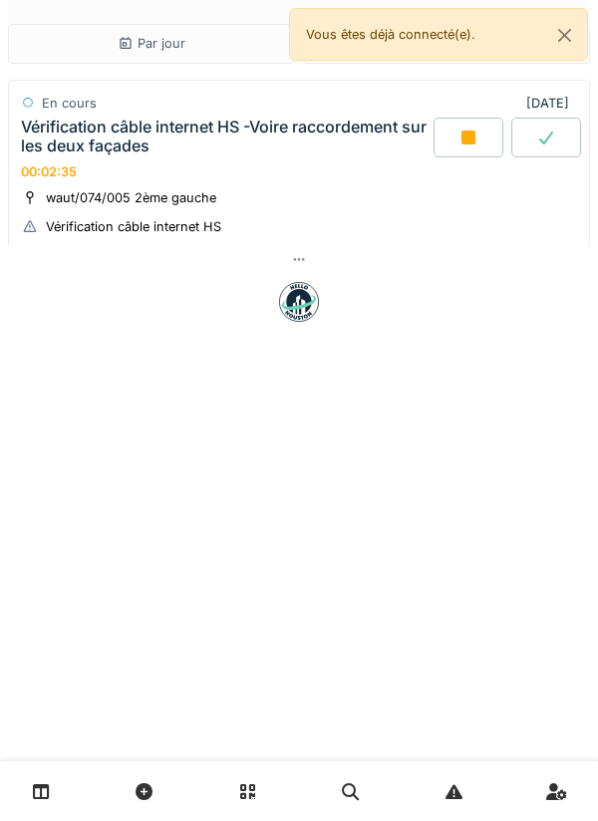
click at [59, 132] on div "Vérification câble internet HS -Voire raccordement sur les deux façades" at bounding box center [225, 137] width 409 height 38
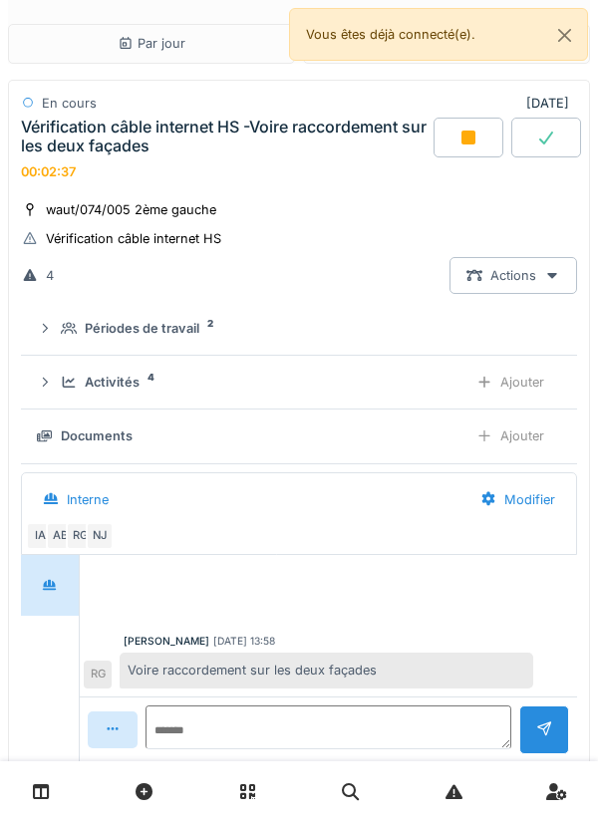
click at [66, 377] on icon at bounding box center [69, 382] width 16 height 13
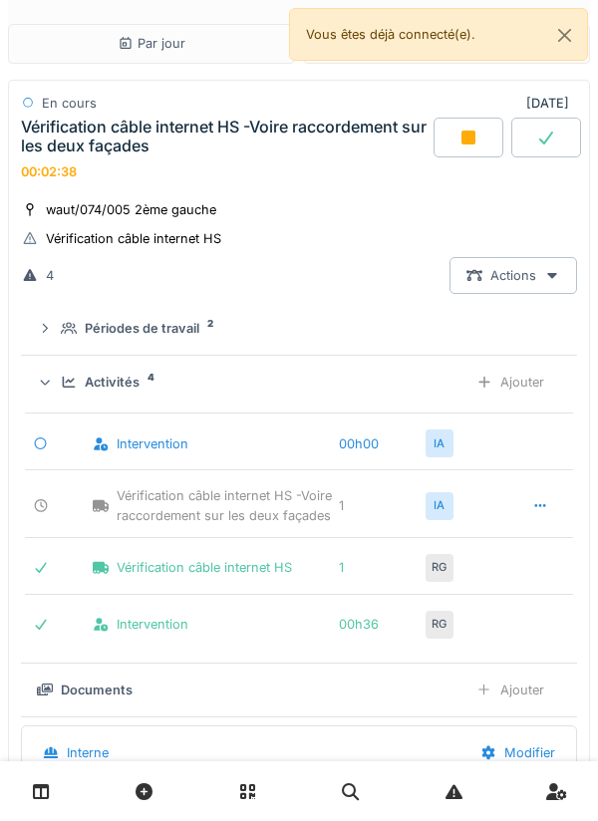
click at [75, 379] on icon at bounding box center [69, 382] width 16 height 13
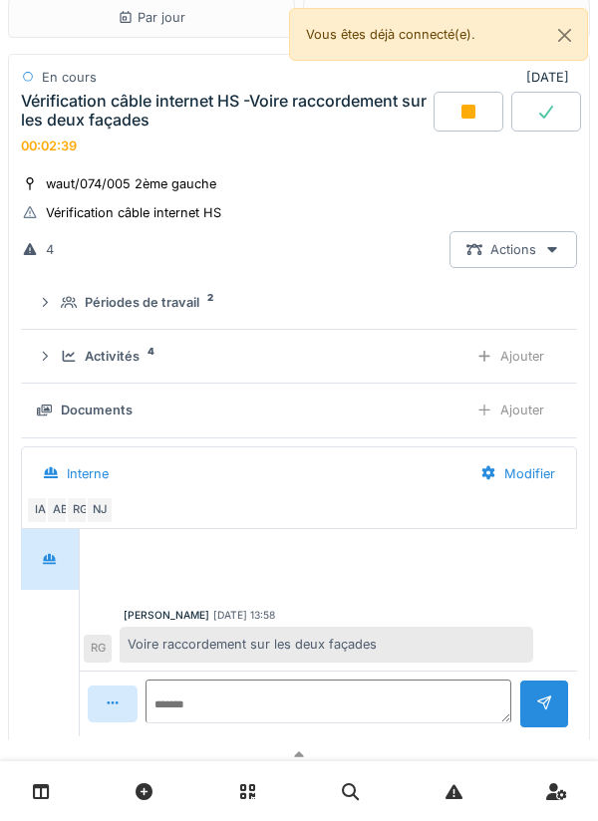
scroll to position [20, 0]
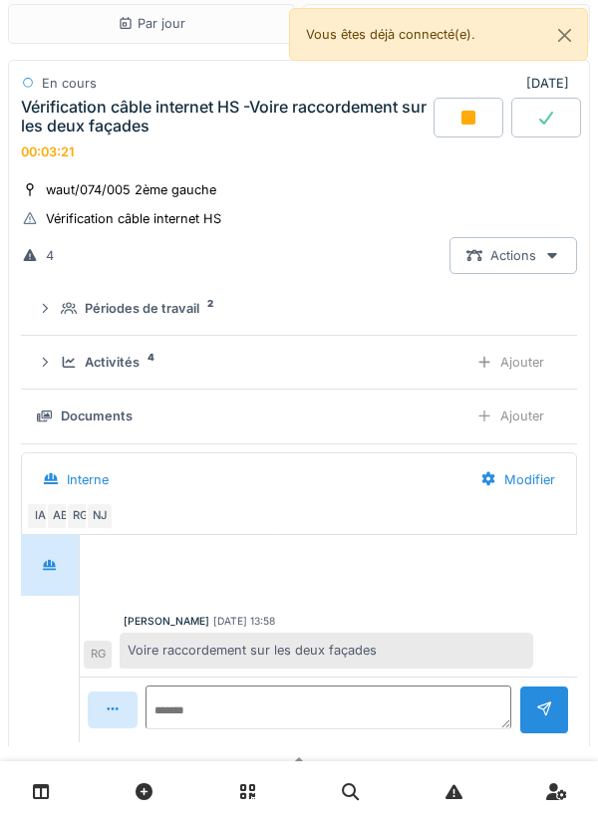
click at [63, 363] on icon at bounding box center [69, 362] width 16 height 13
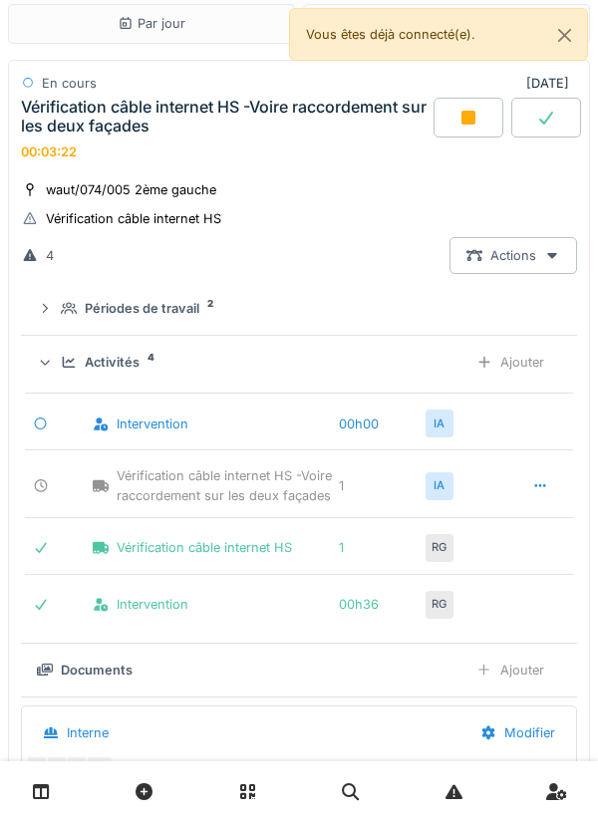
click at [67, 363] on icon at bounding box center [69, 362] width 13 height 11
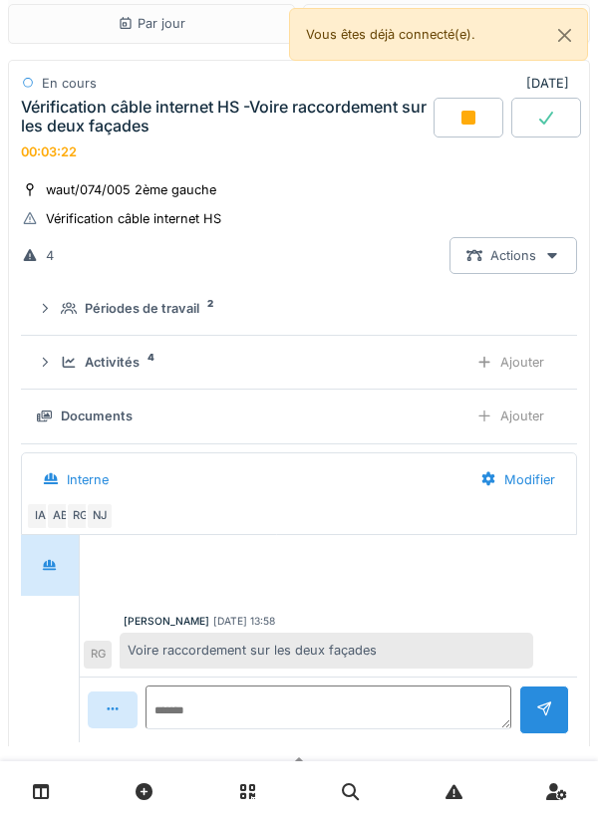
click at [54, 307] on div "Périodes de travail 2" at bounding box center [299, 308] width 524 height 19
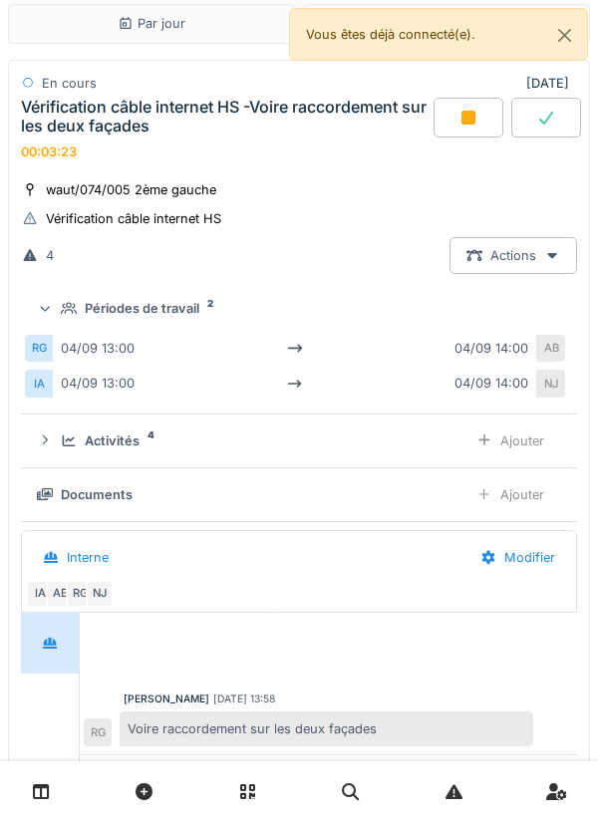
click at [60, 311] on div "Périodes de travail 2" at bounding box center [299, 308] width 524 height 19
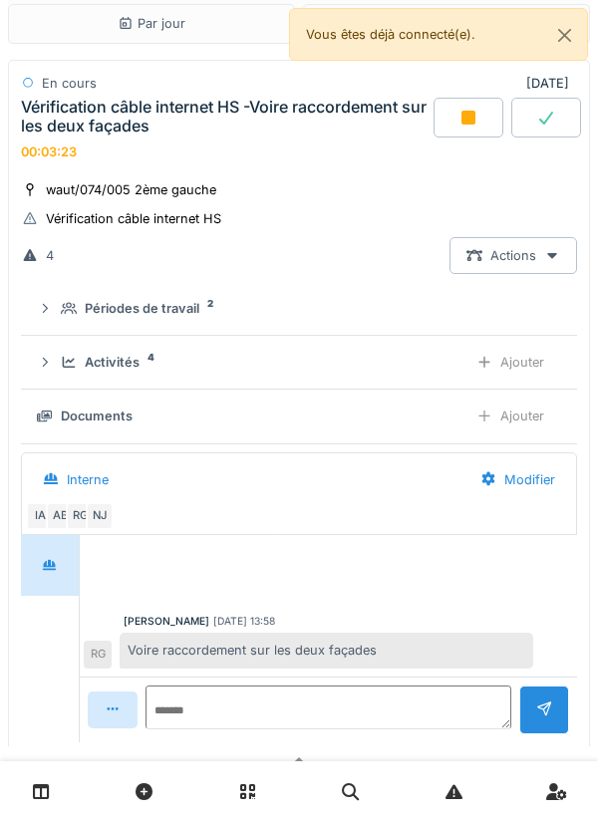
click at [57, 366] on div "Activités 4 Ajouter" at bounding box center [299, 362] width 524 height 37
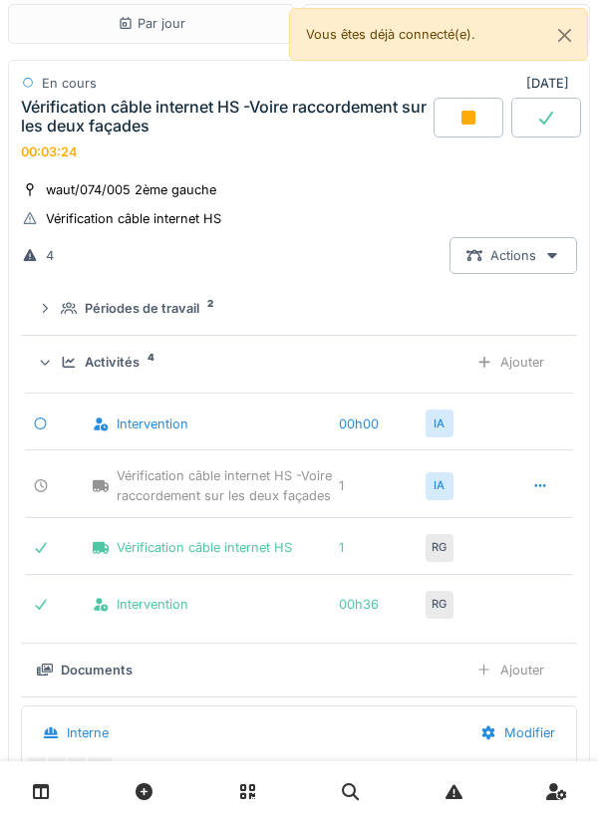
click at [59, 378] on div "Activités 4 Ajouter" at bounding box center [299, 362] width 524 height 37
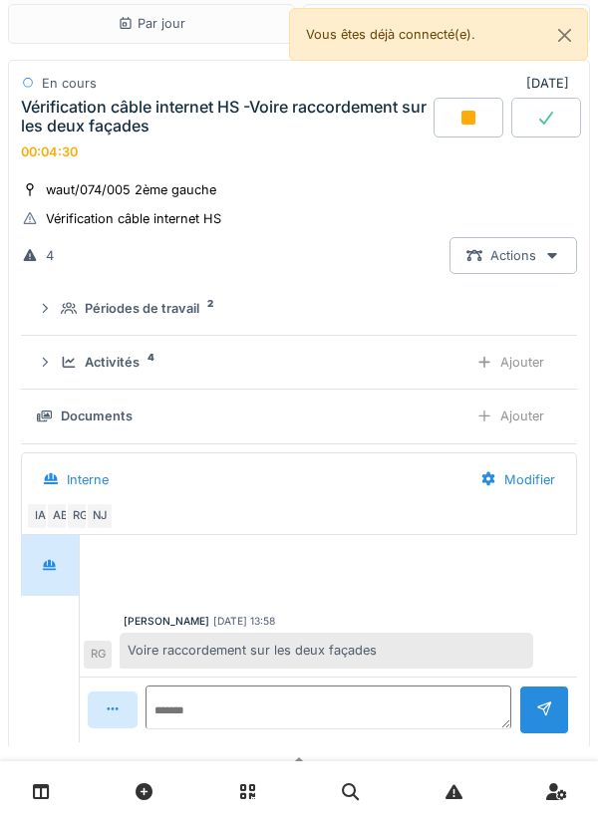
scroll to position [0, 0]
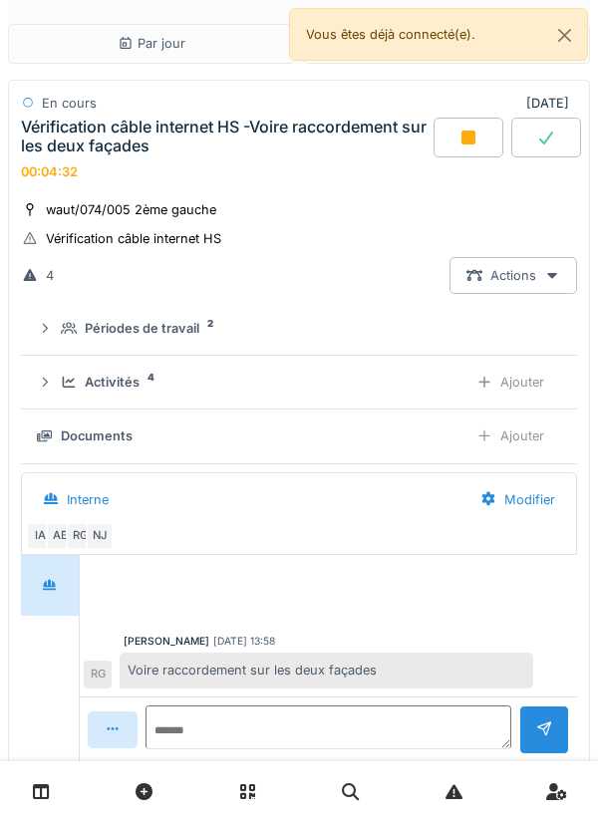
click at [50, 383] on icon at bounding box center [45, 382] width 16 height 13
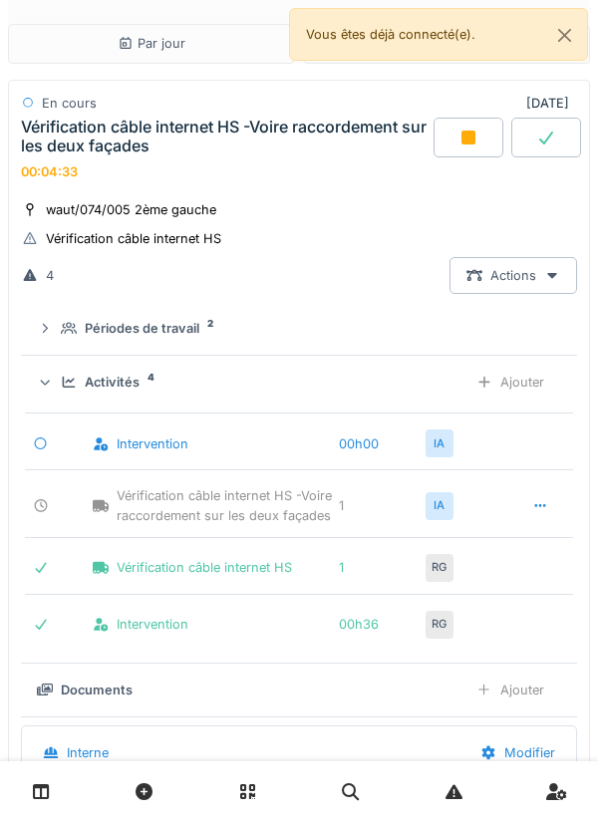
click at [63, 375] on div "Activités 4" at bounding box center [256, 382] width 391 height 19
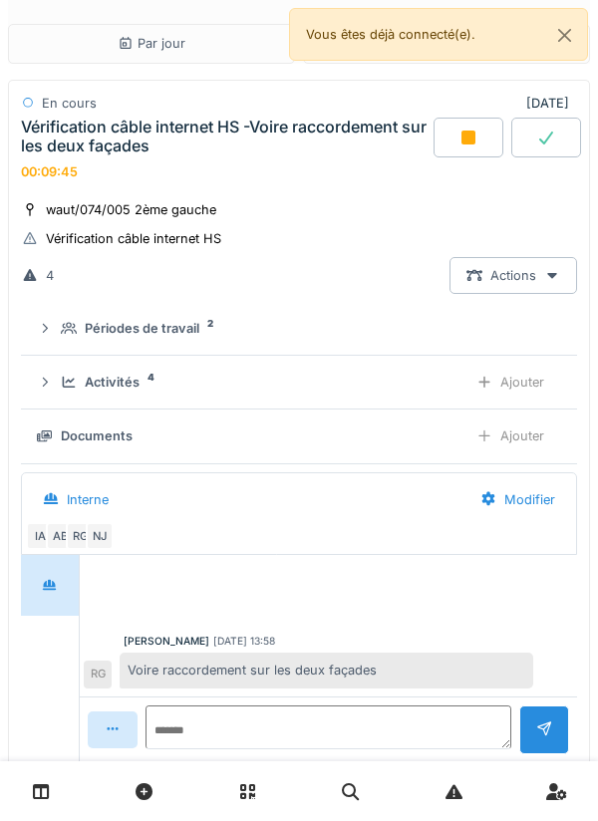
click at [123, 401] on div "Activités 4 Ajouter" at bounding box center [299, 382] width 524 height 37
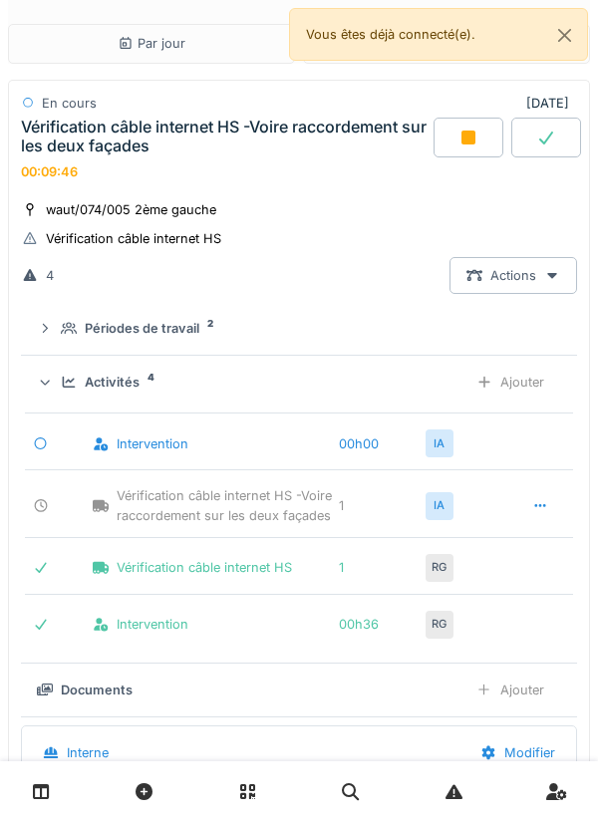
click at [125, 387] on div "Activités" at bounding box center [112, 382] width 55 height 19
